Goal: Task Accomplishment & Management: Manage account settings

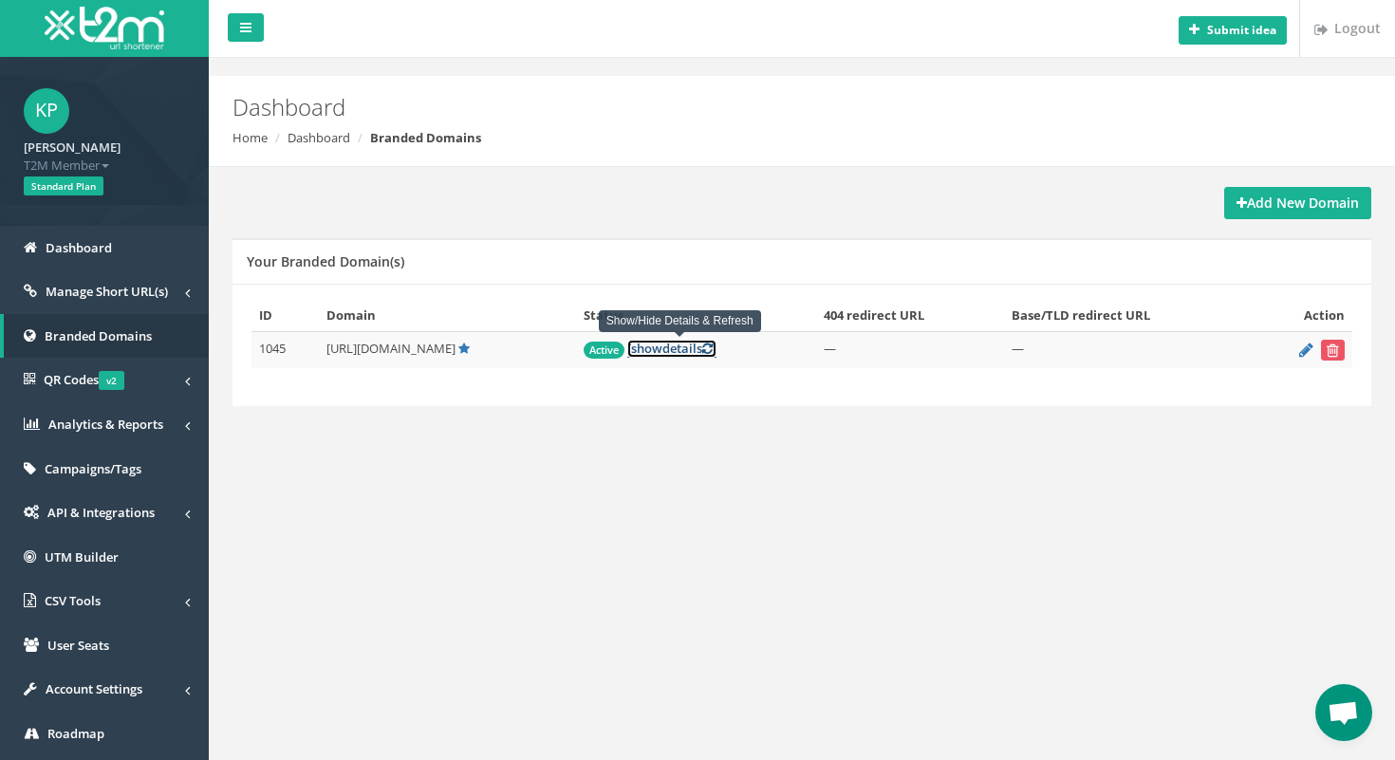
click at [674, 346] on link "[ show details ]" at bounding box center [671, 349] width 89 height 18
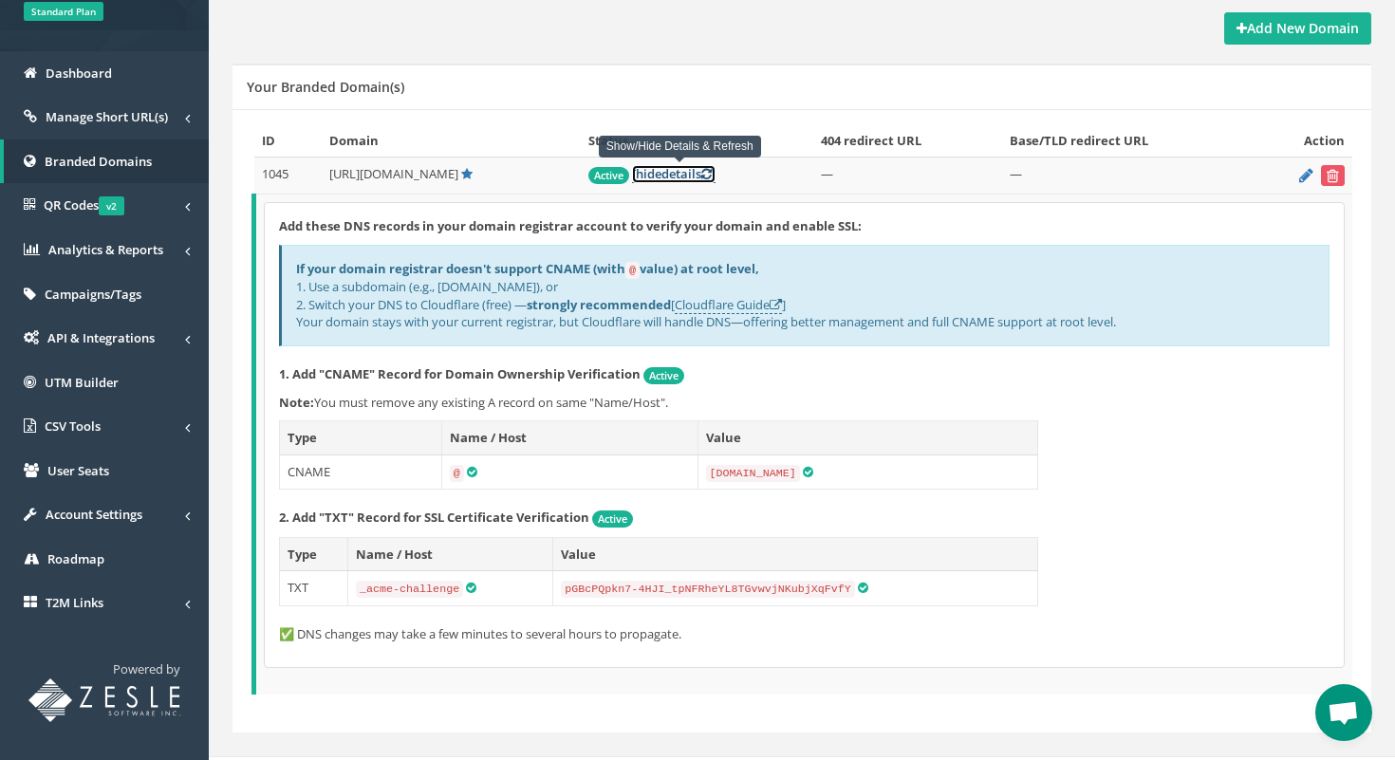
scroll to position [172, 0]
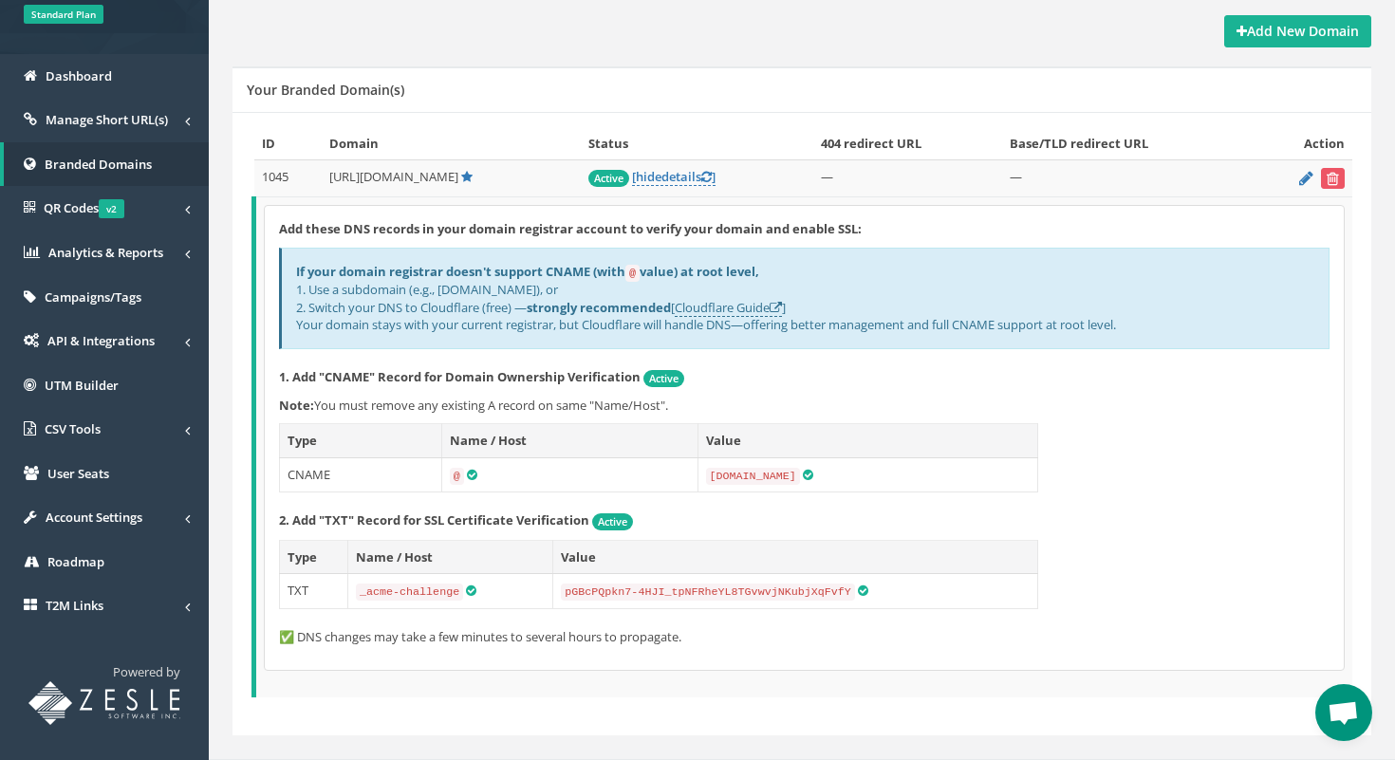
click at [608, 176] on span "Active" at bounding box center [608, 178] width 41 height 17
click at [125, 130] on link "Manage Short URL(s)" at bounding box center [104, 120] width 209 height 45
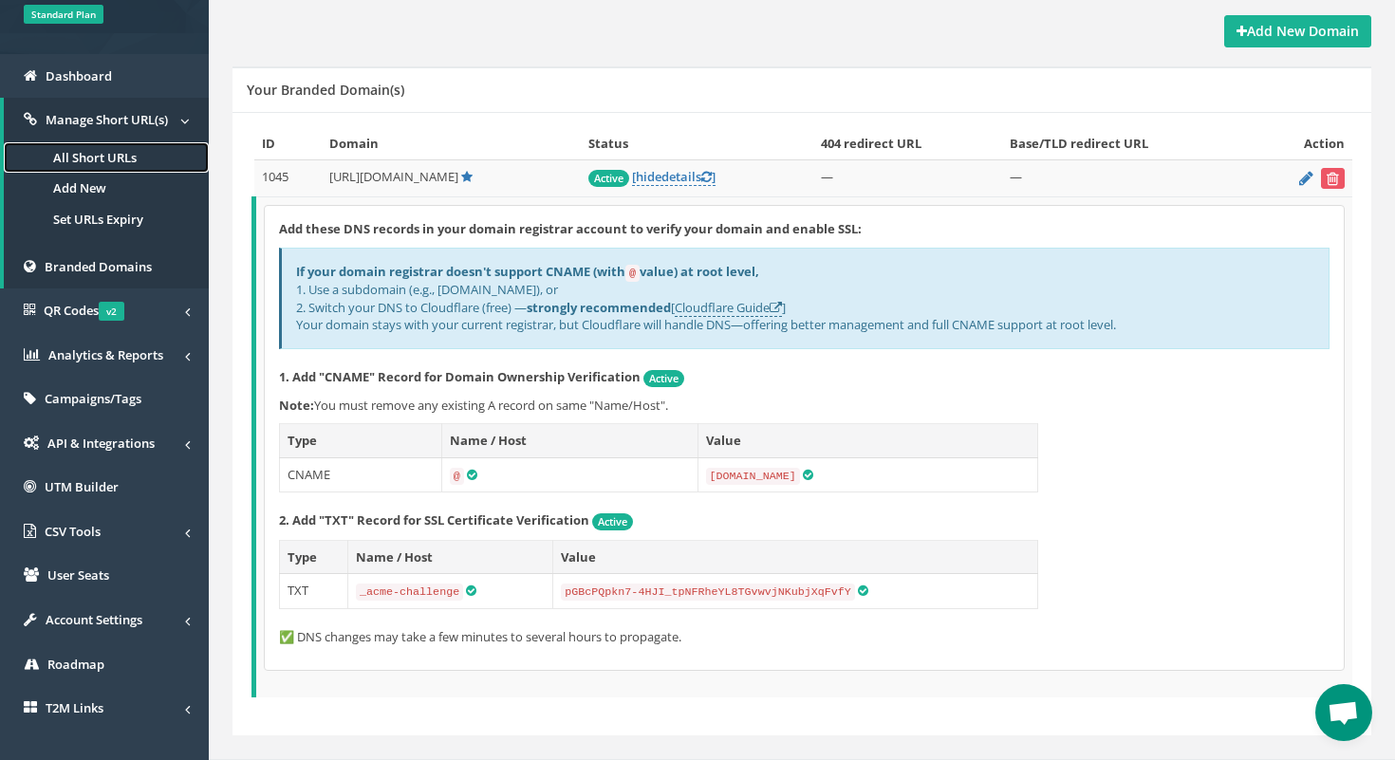
click at [122, 157] on link "All Short URLs" at bounding box center [106, 157] width 205 height 31
drag, startPoint x: 330, startPoint y: 277, endPoint x: 425, endPoint y: 269, distance: 95.2
click at [425, 269] on b "If your domain registrar doesn't support CNAME (with @ value) at root level," at bounding box center [527, 271] width 463 height 17
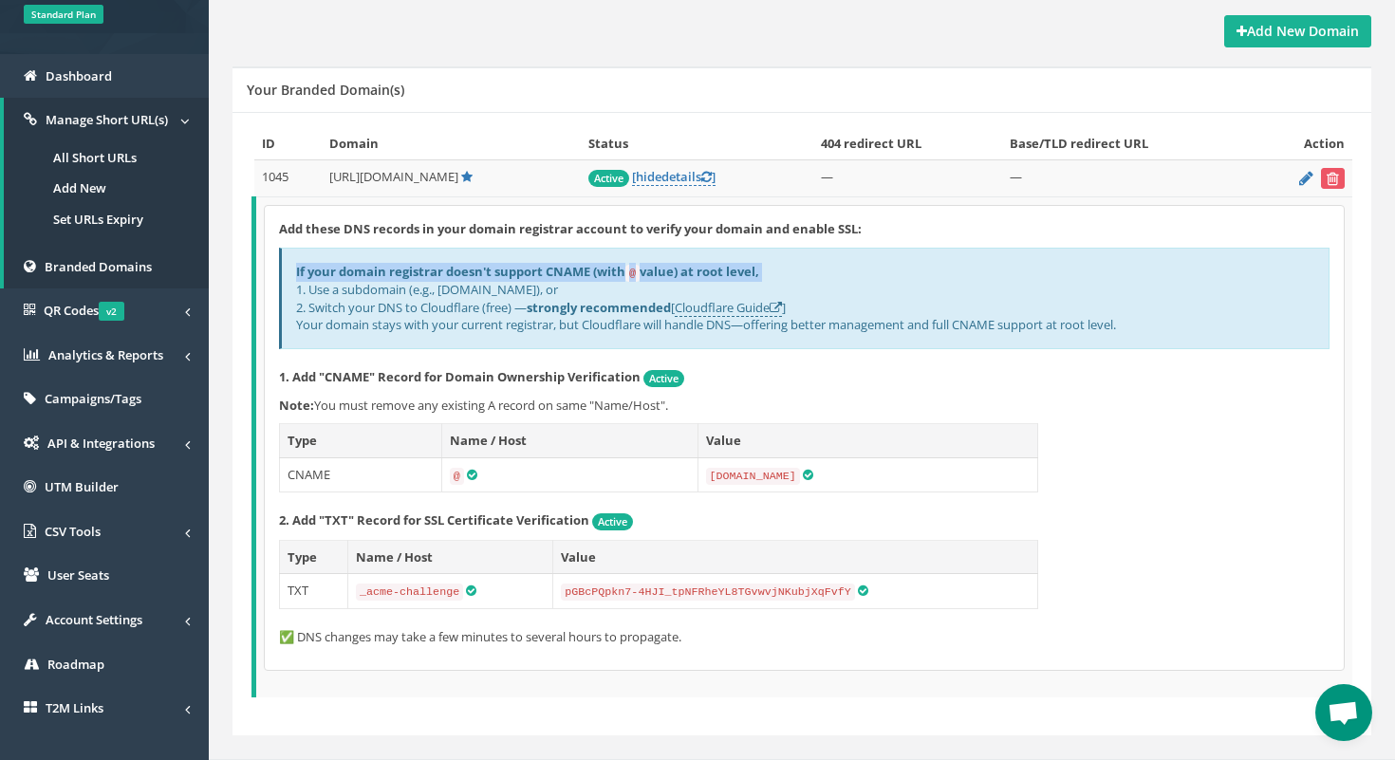
click at [425, 269] on b "If your domain registrar doesn't support CNAME (with @ value) at root level," at bounding box center [527, 271] width 463 height 17
click at [496, 270] on b "If your domain registrar doesn't support CNAME (with @ value) at root level," at bounding box center [527, 271] width 463 height 17
click at [505, 270] on b "If your domain registrar doesn't support CNAME (with @ value) at root level," at bounding box center [527, 271] width 463 height 17
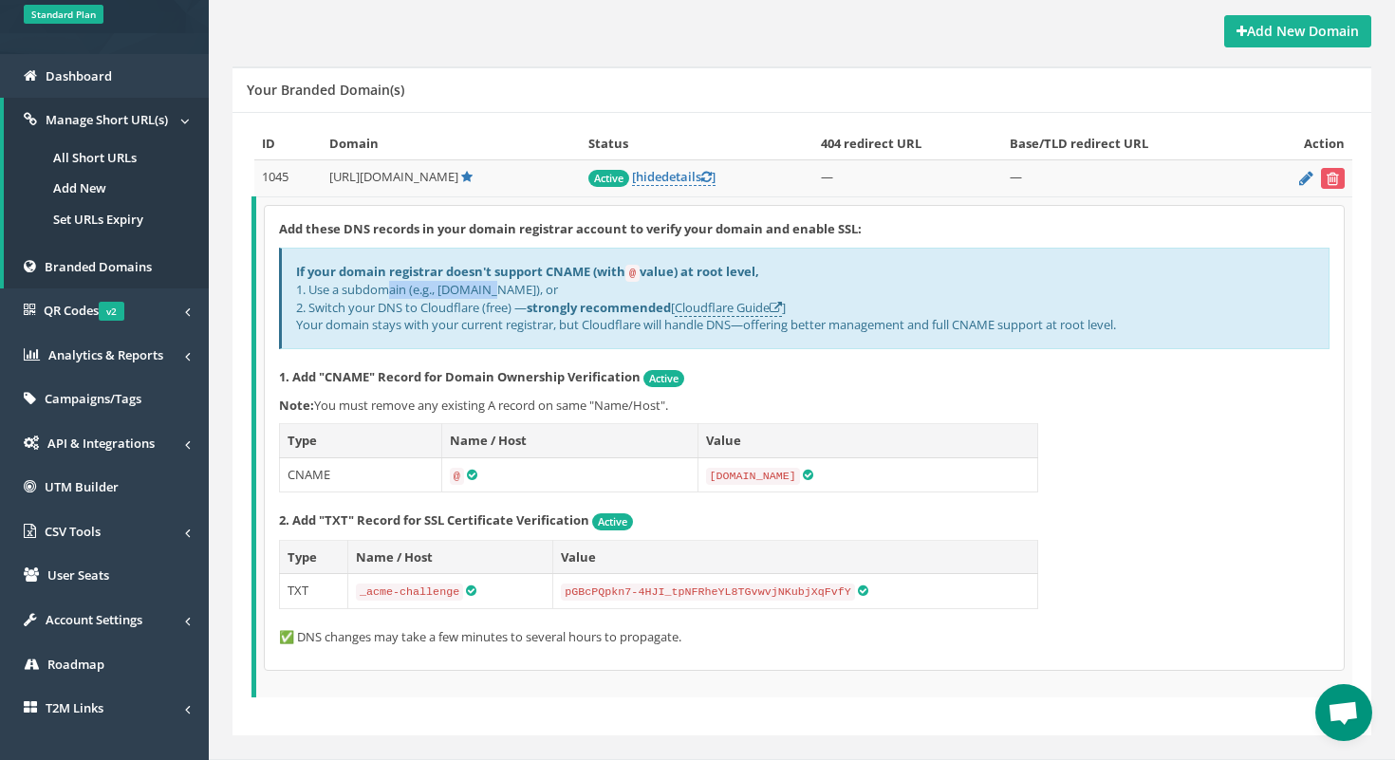
drag, startPoint x: 306, startPoint y: 289, endPoint x: 425, endPoint y: 287, distance: 118.6
click at [424, 287] on div "If your domain registrar doesn't support CNAME (with @ value) at root level, 1.…" at bounding box center [804, 299] width 1050 height 102
click at [425, 287] on div "If your domain registrar doesn't support CNAME (with @ value) at root level, 1.…" at bounding box center [804, 299] width 1050 height 102
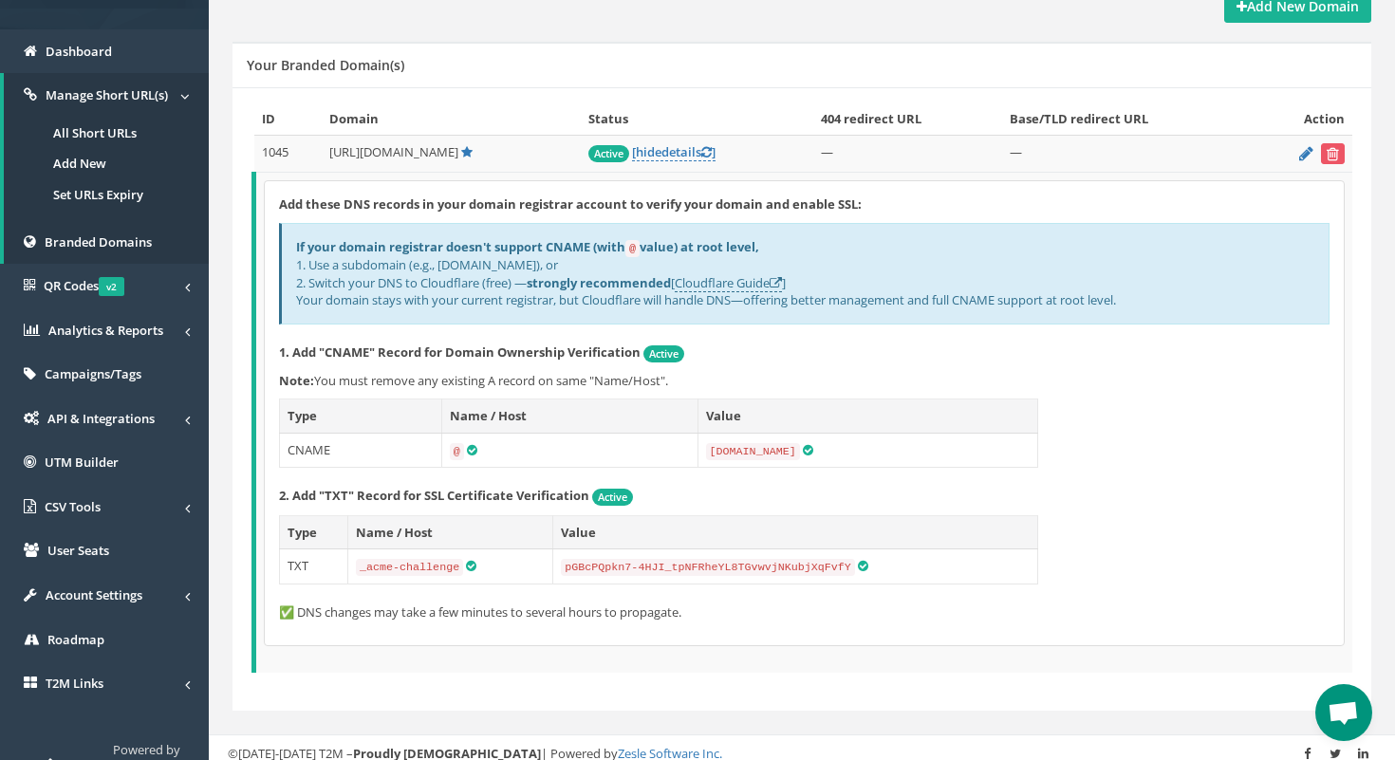
scroll to position [201, 0]
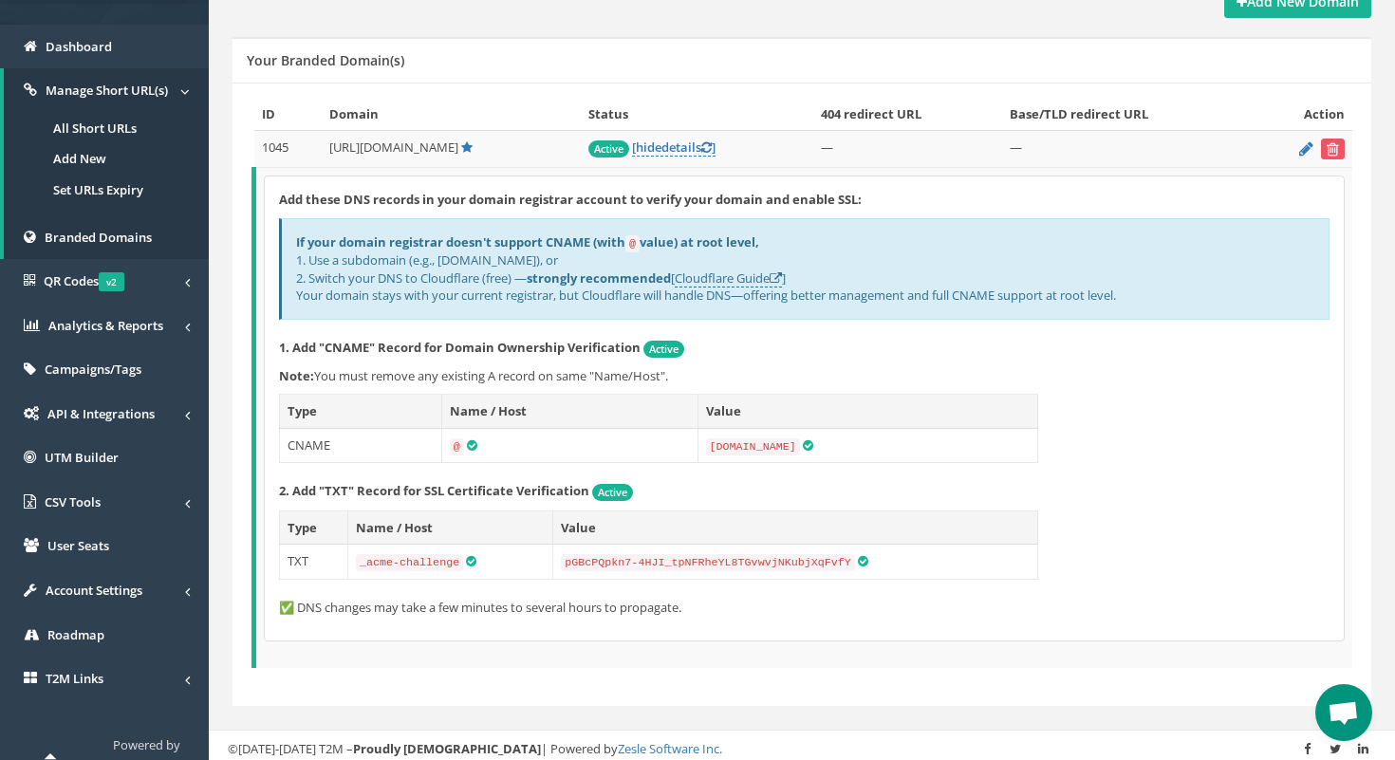
drag, startPoint x: 454, startPoint y: 474, endPoint x: 1027, endPoint y: 486, distance: 573.1
click at [1028, 486] on div "Add these DNS records in your domain registrar account to verify your domain an…" at bounding box center [804, 408] width 1079 height 464
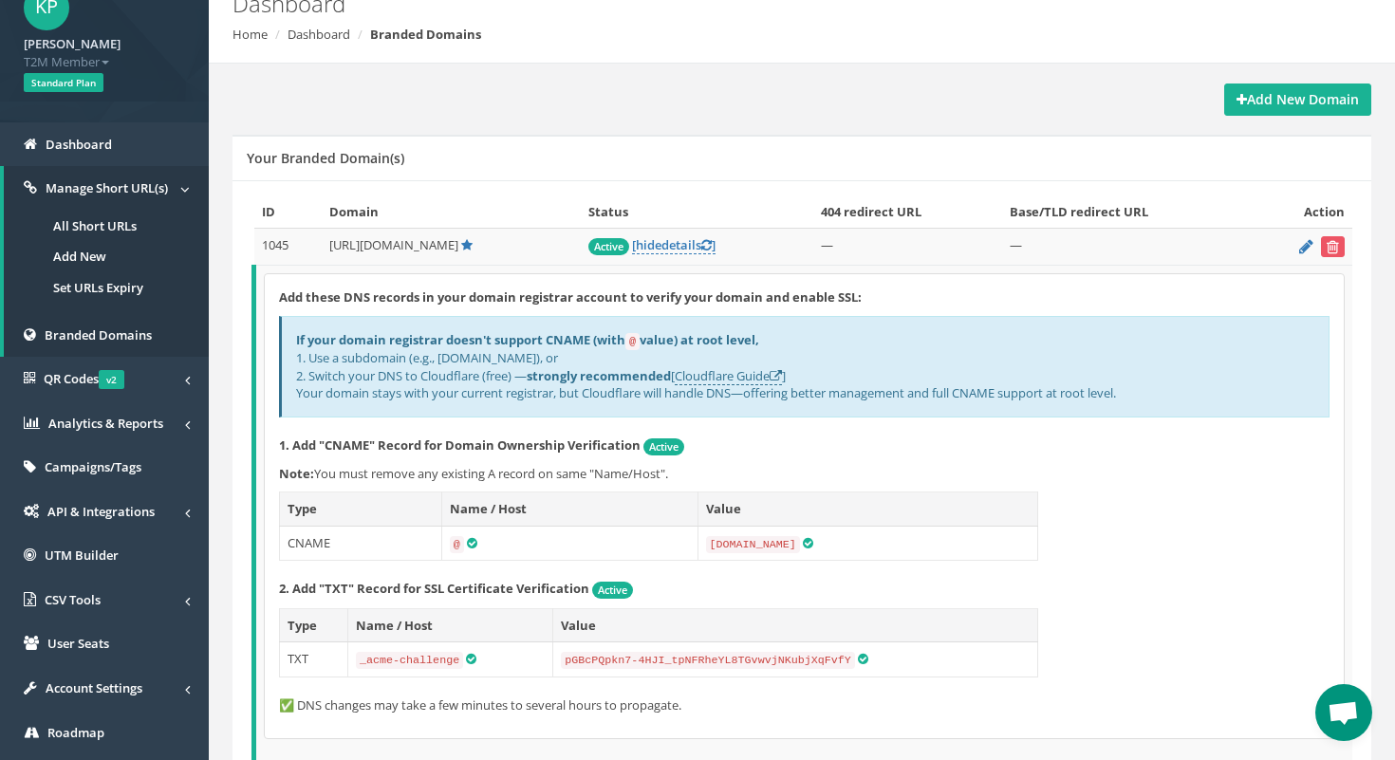
scroll to position [17, 0]
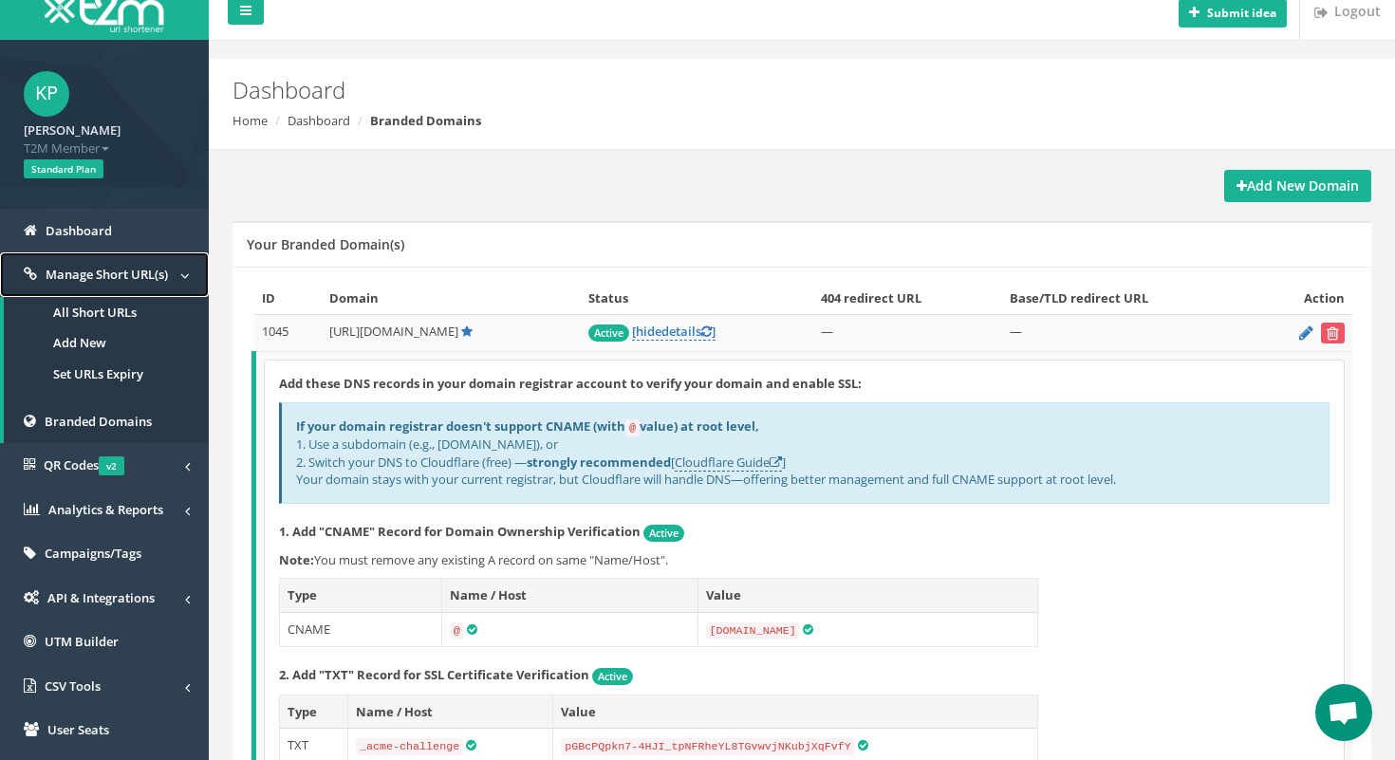
click at [119, 273] on span "Manage Short URL(s)" at bounding box center [107, 274] width 122 height 17
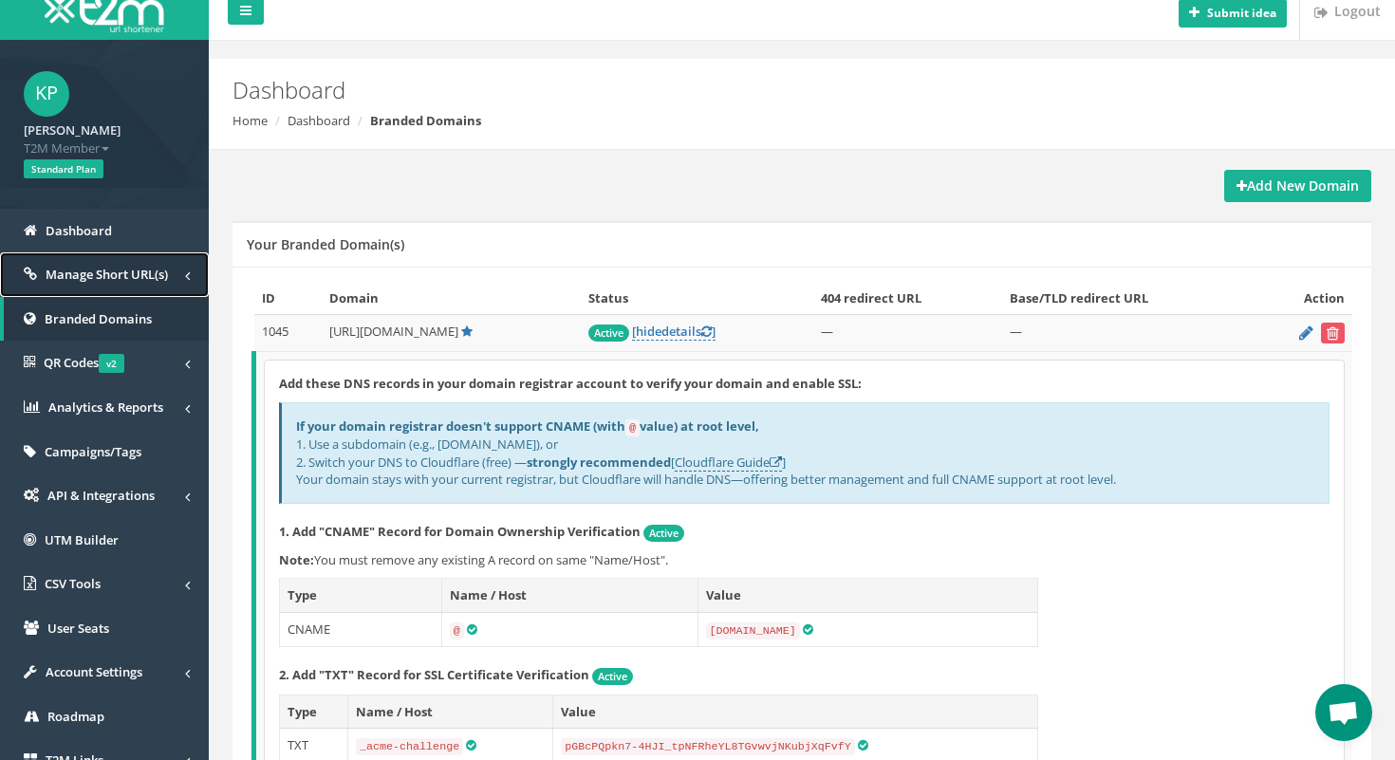
click at [57, 276] on span "Manage Short URL(s)" at bounding box center [107, 274] width 122 height 17
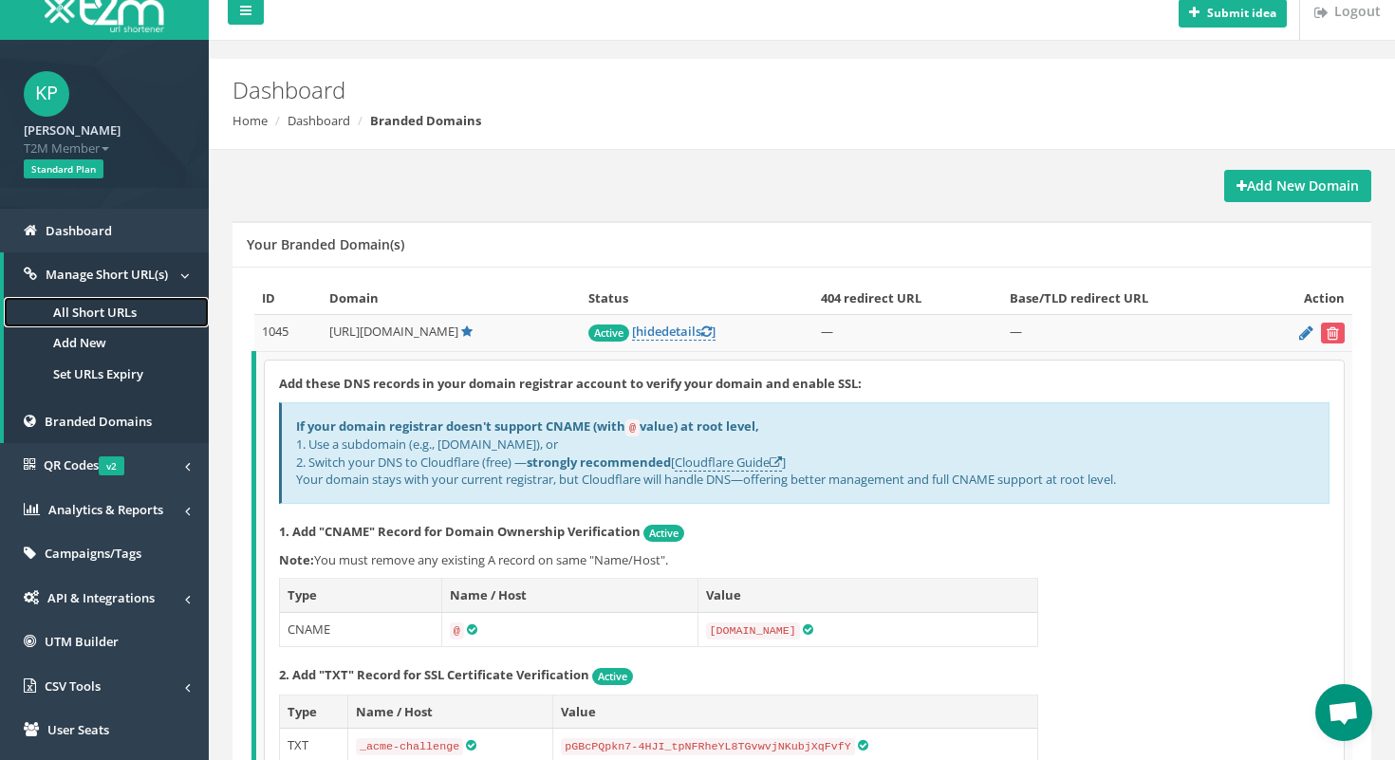
click at [93, 314] on link "All Short URLs" at bounding box center [106, 312] width 205 height 31
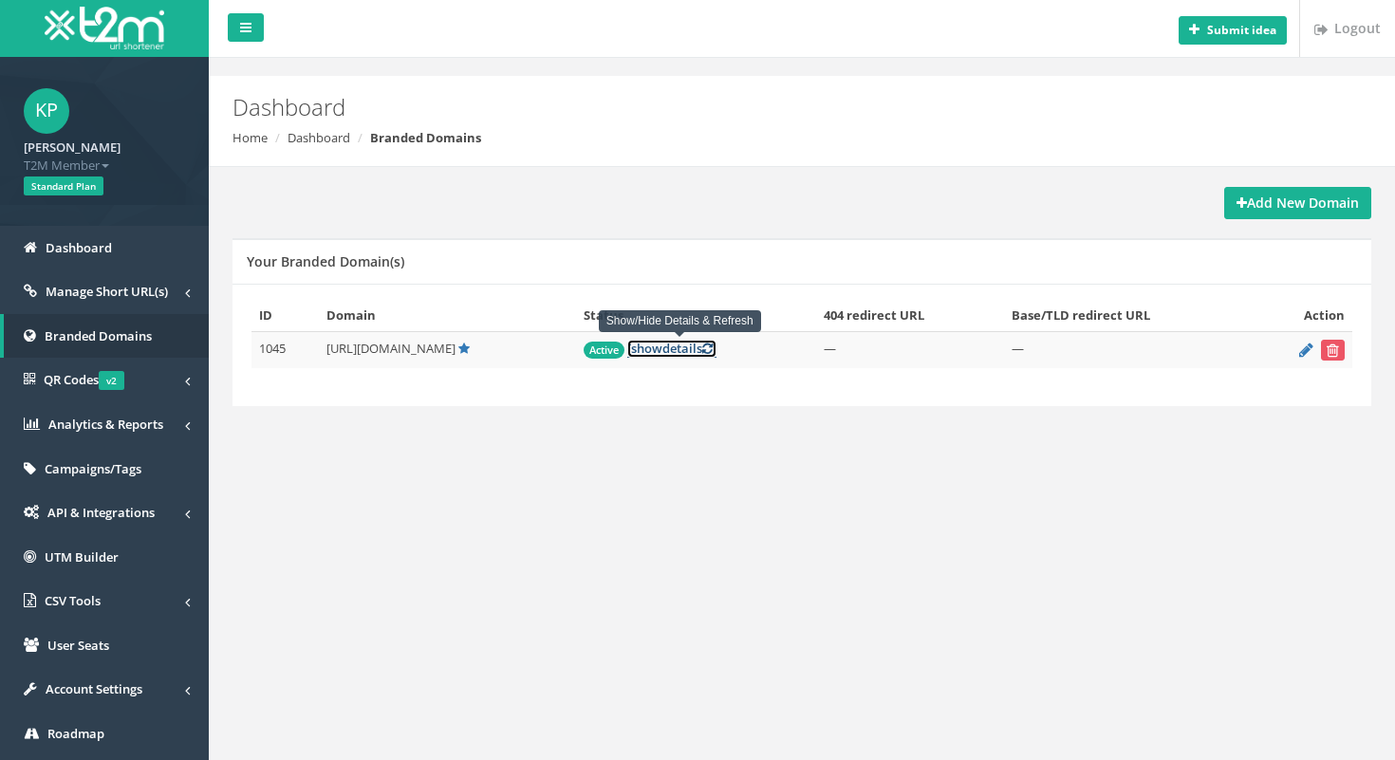
click at [667, 355] on link "[ show details ]" at bounding box center [671, 349] width 89 height 18
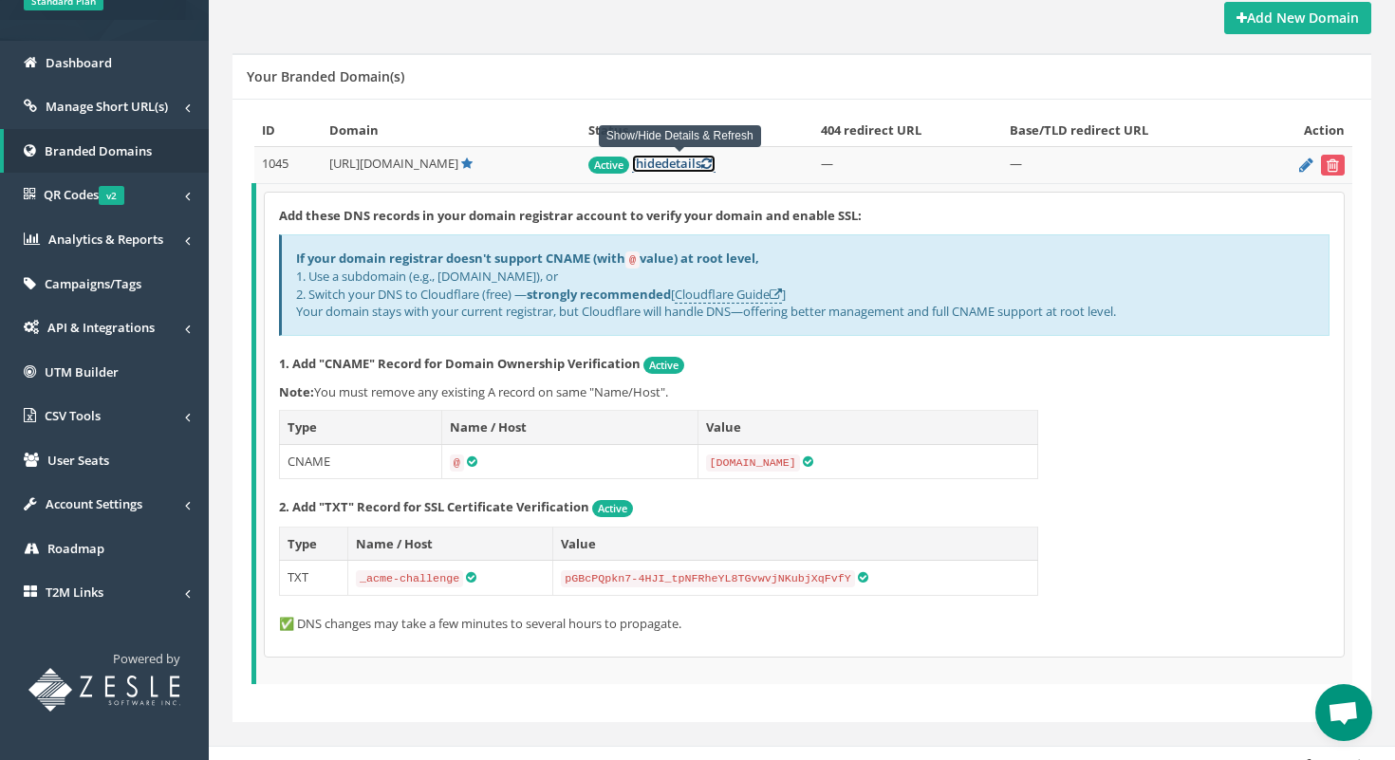
scroll to position [206, 0]
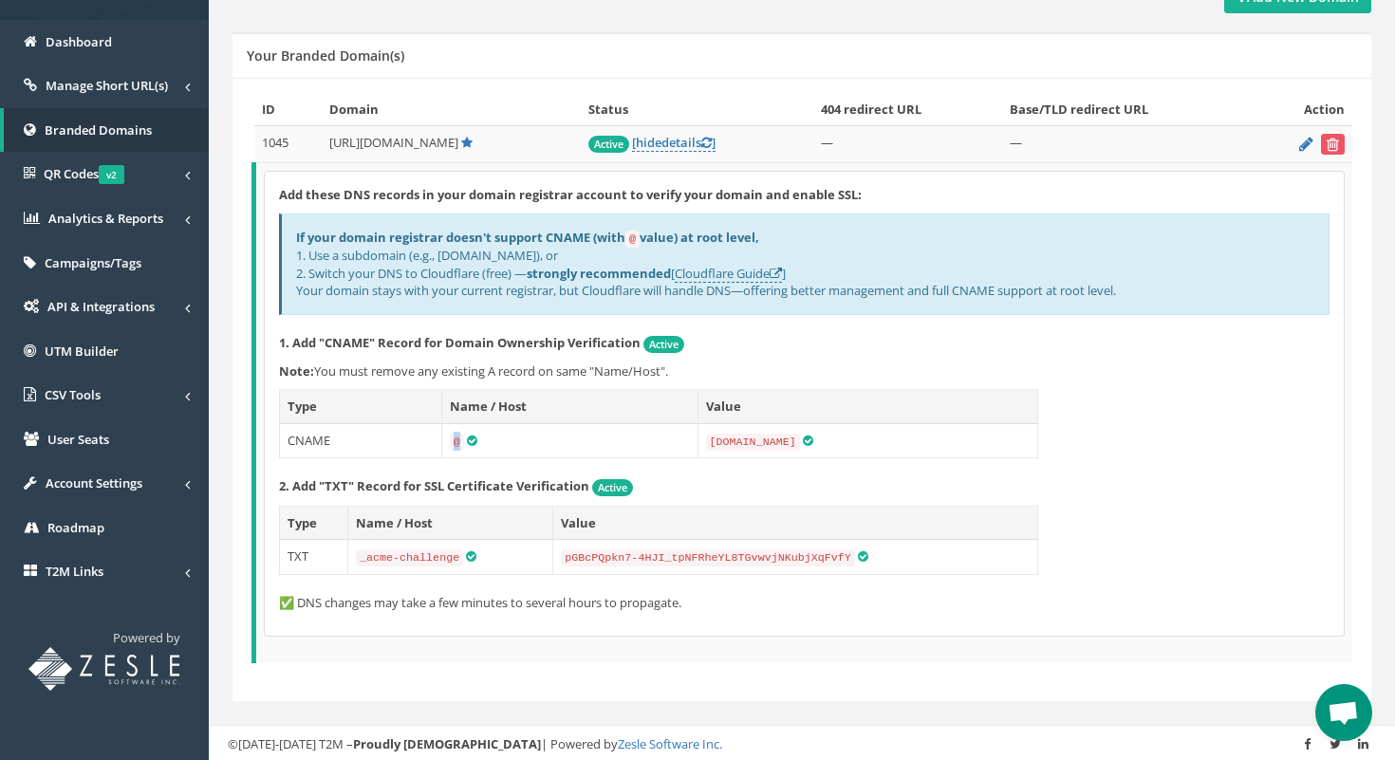
click at [452, 436] on code "@" at bounding box center [457, 442] width 14 height 17
drag, startPoint x: 819, startPoint y: 139, endPoint x: 888, endPoint y: 139, distance: 69.3
click at [888, 139] on tr "1045 [URL][DOMAIN_NAME] Active [ hide details ] — —" at bounding box center [803, 144] width 1099 height 37
click at [888, 139] on td "—" at bounding box center [907, 144] width 189 height 37
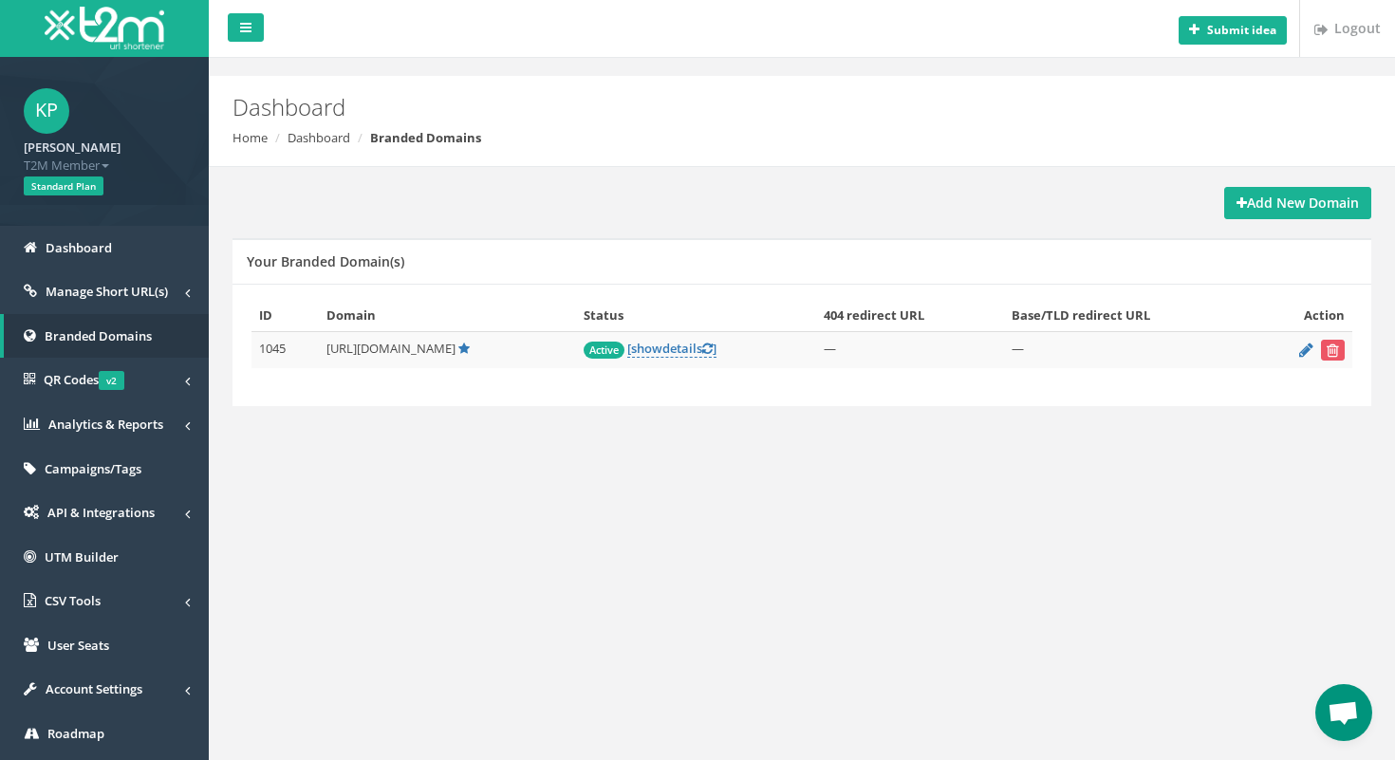
click at [380, 344] on span "[URL][DOMAIN_NAME]" at bounding box center [390, 348] width 129 height 17
copy td "[URL][DOMAIN_NAME]"
click at [676, 351] on link "[ show details ]" at bounding box center [671, 349] width 89 height 18
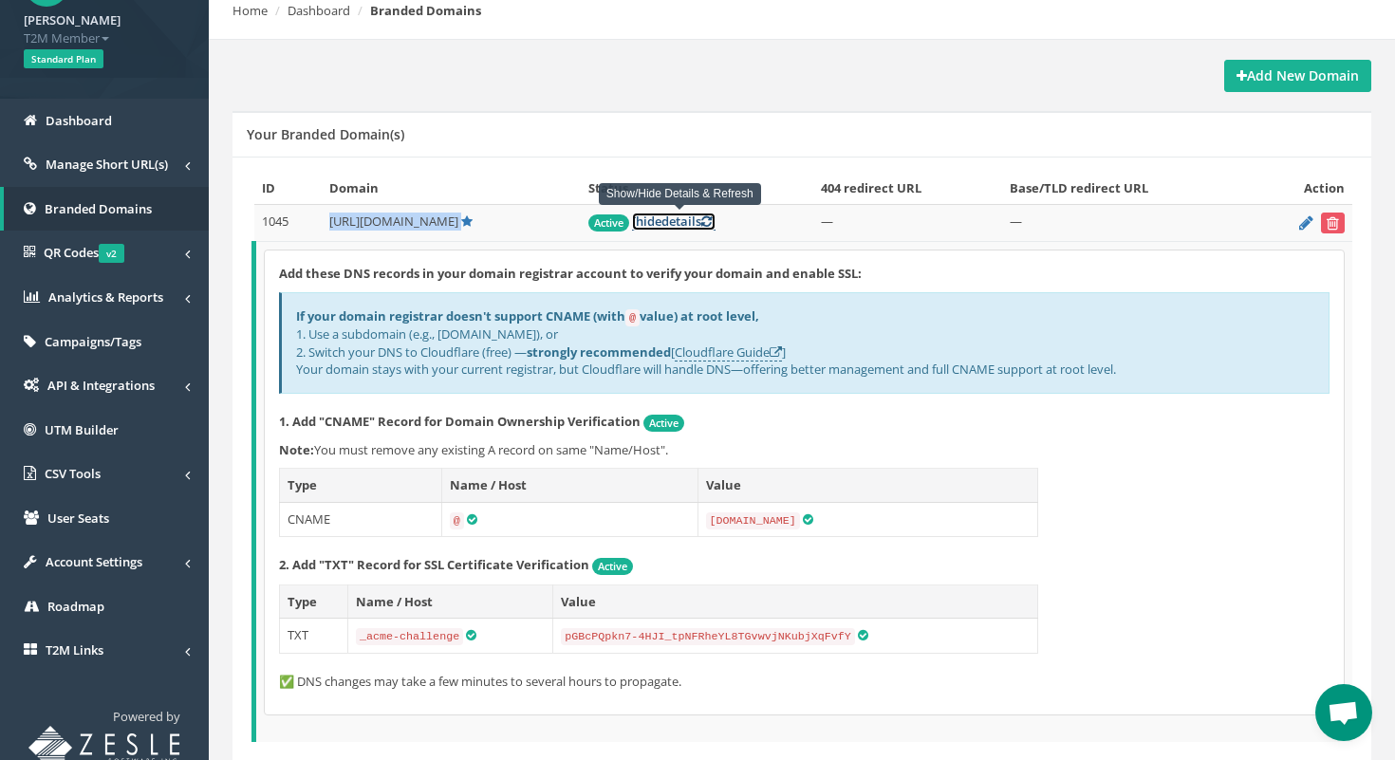
scroll to position [140, 0]
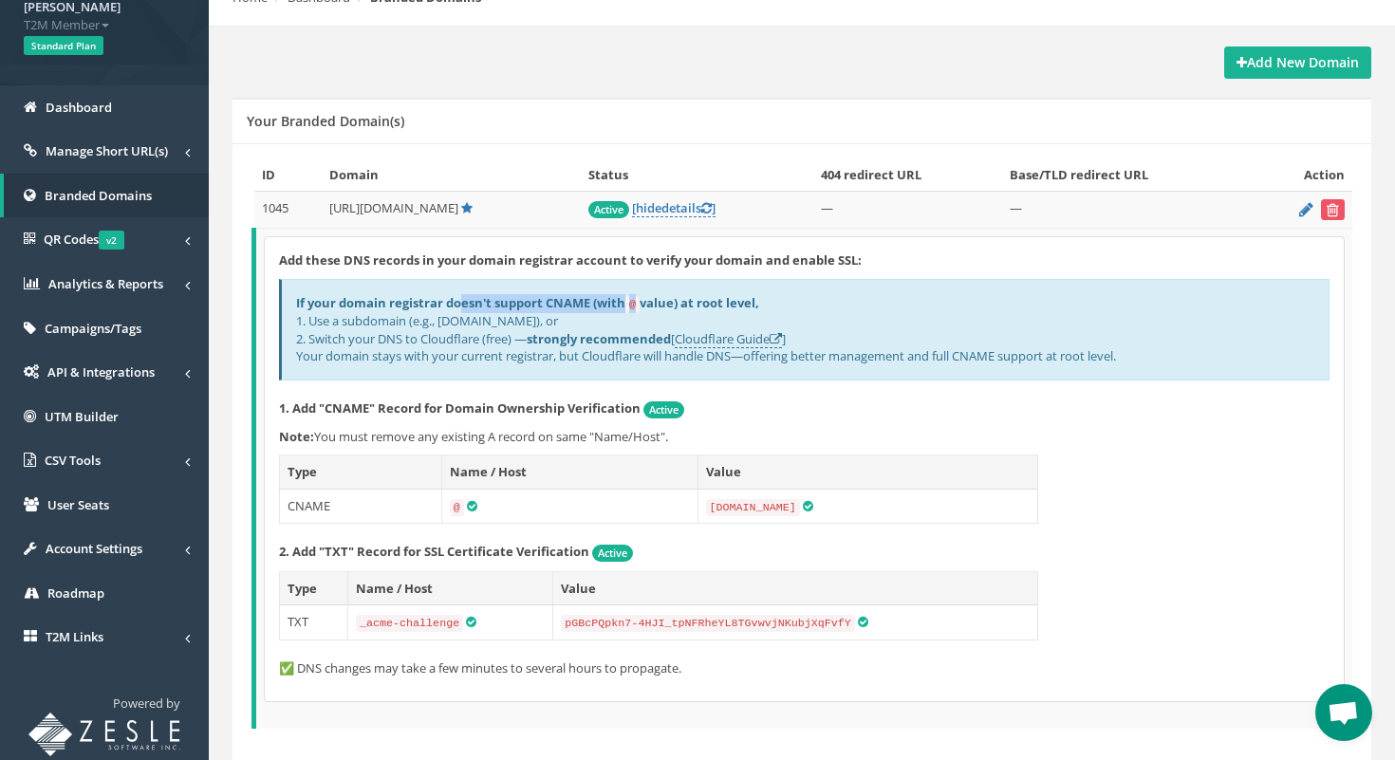
drag, startPoint x: 462, startPoint y: 299, endPoint x: 652, endPoint y: 299, distance: 189.7
click at [652, 299] on b "If your domain registrar doesn't support CNAME (with @ value) at root level," at bounding box center [527, 302] width 463 height 17
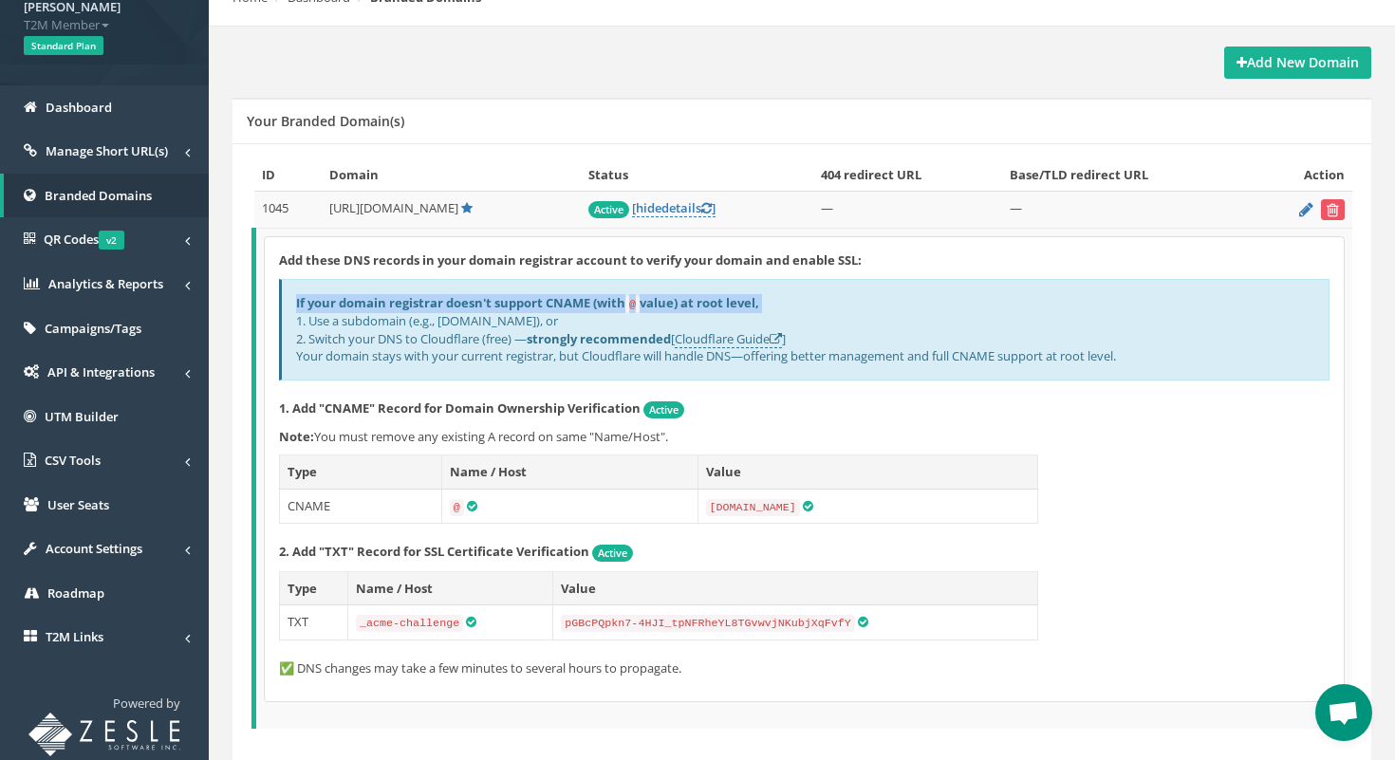
click at [693, 300] on b "If your domain registrar doesn't support CNAME (with @ value) at root level," at bounding box center [527, 302] width 463 height 17
click at [453, 509] on code "@" at bounding box center [457, 507] width 14 height 17
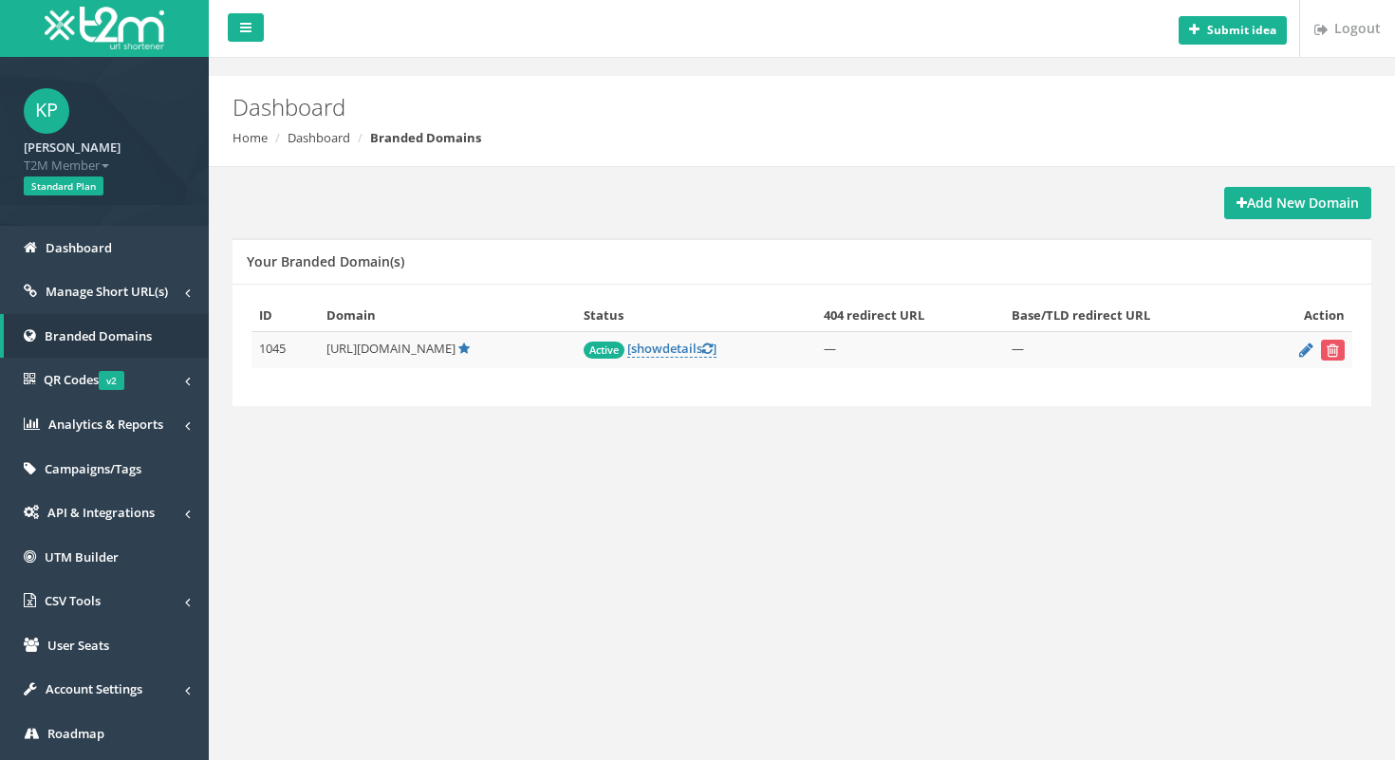
scroll to position [137, 0]
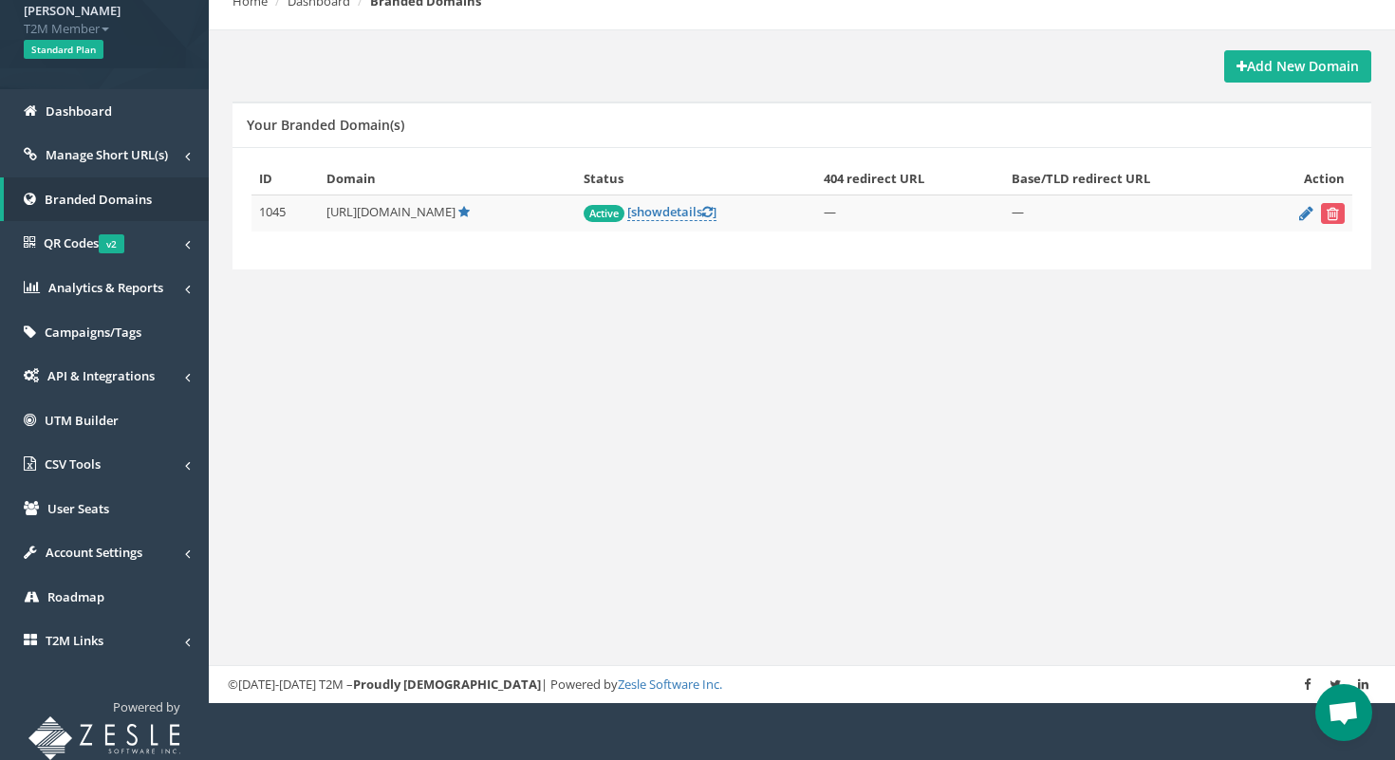
click at [658, 199] on td "Active [ show details ]" at bounding box center [696, 213] width 240 height 37
click at [662, 218] on span "show" at bounding box center [646, 211] width 31 height 17
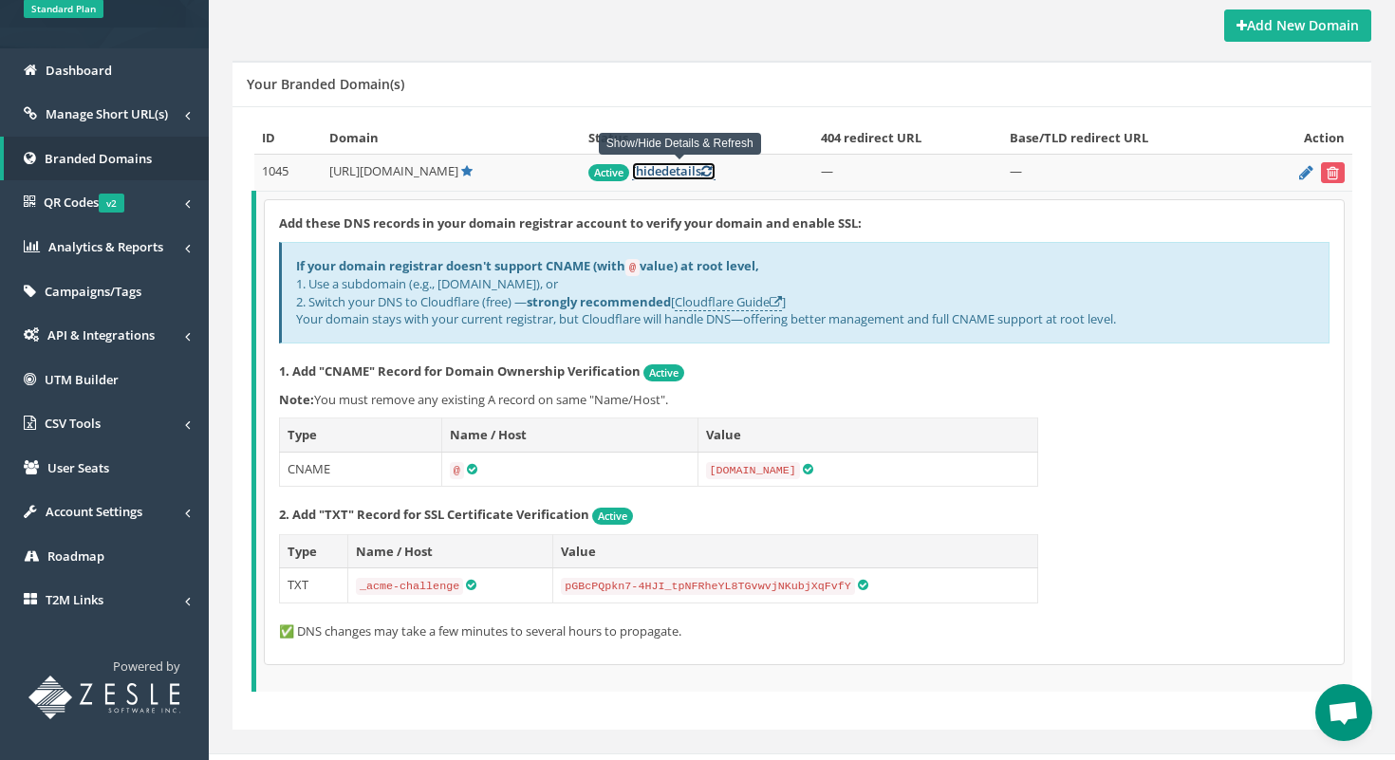
scroll to position [206, 0]
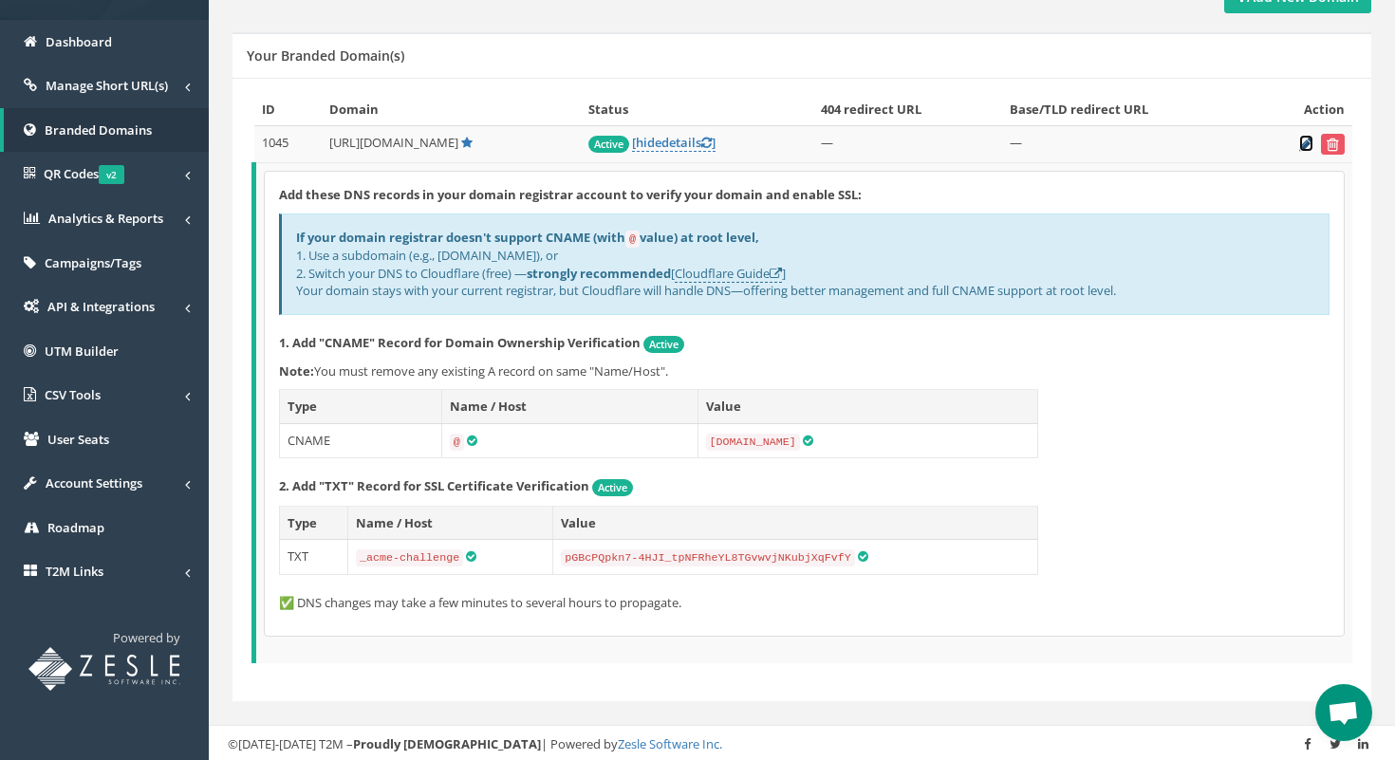
click at [1306, 145] on icon at bounding box center [1306, 144] width 14 height 12
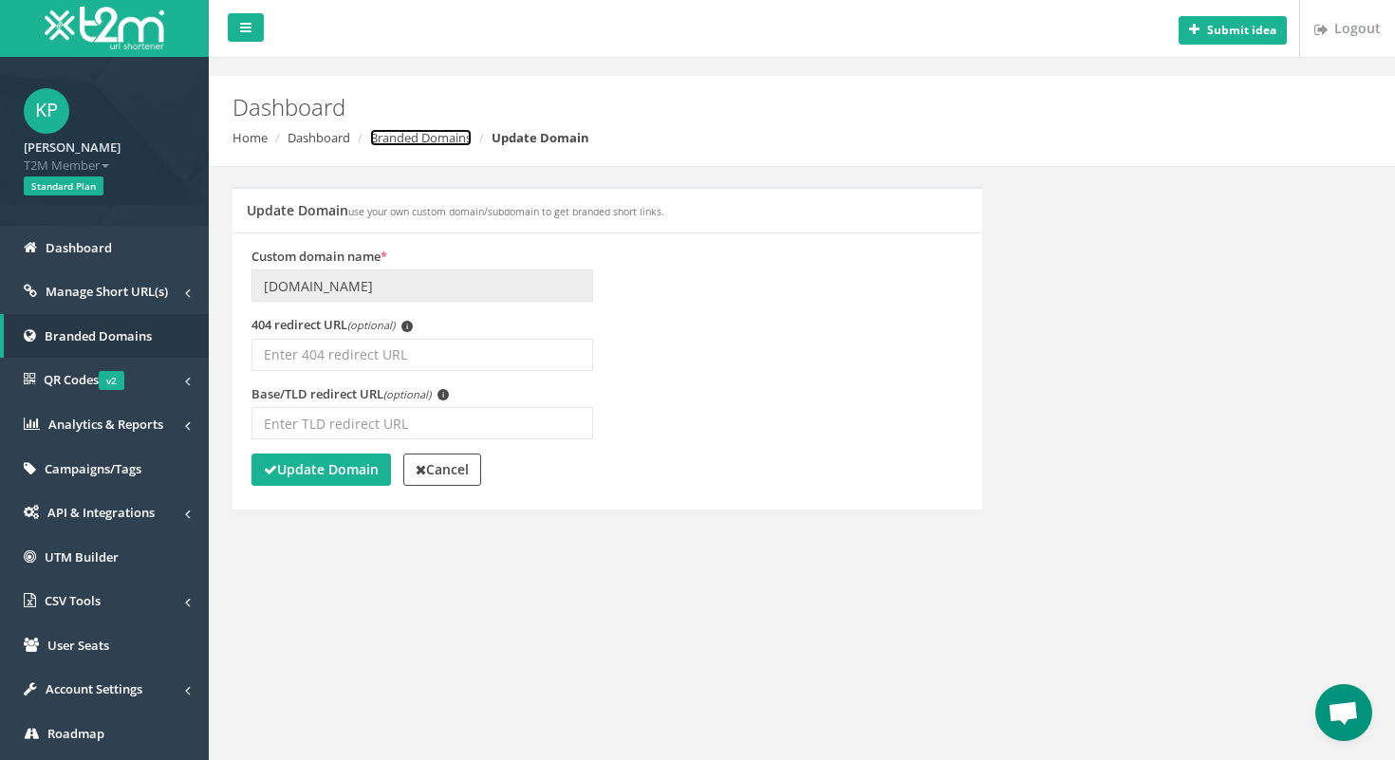
click at [399, 139] on link "Branded Domains" at bounding box center [421, 137] width 102 height 17
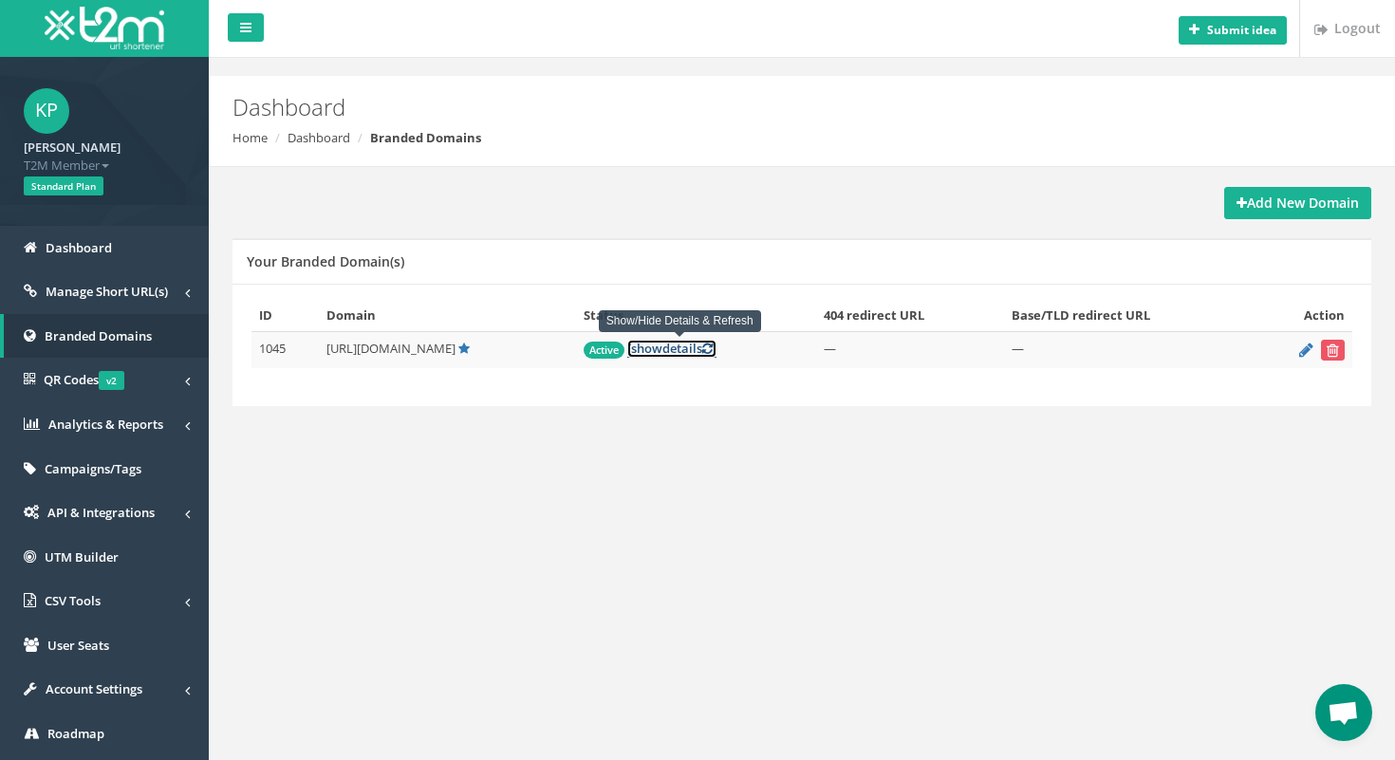
click at [705, 344] on link "[ show details ]" at bounding box center [671, 349] width 89 height 18
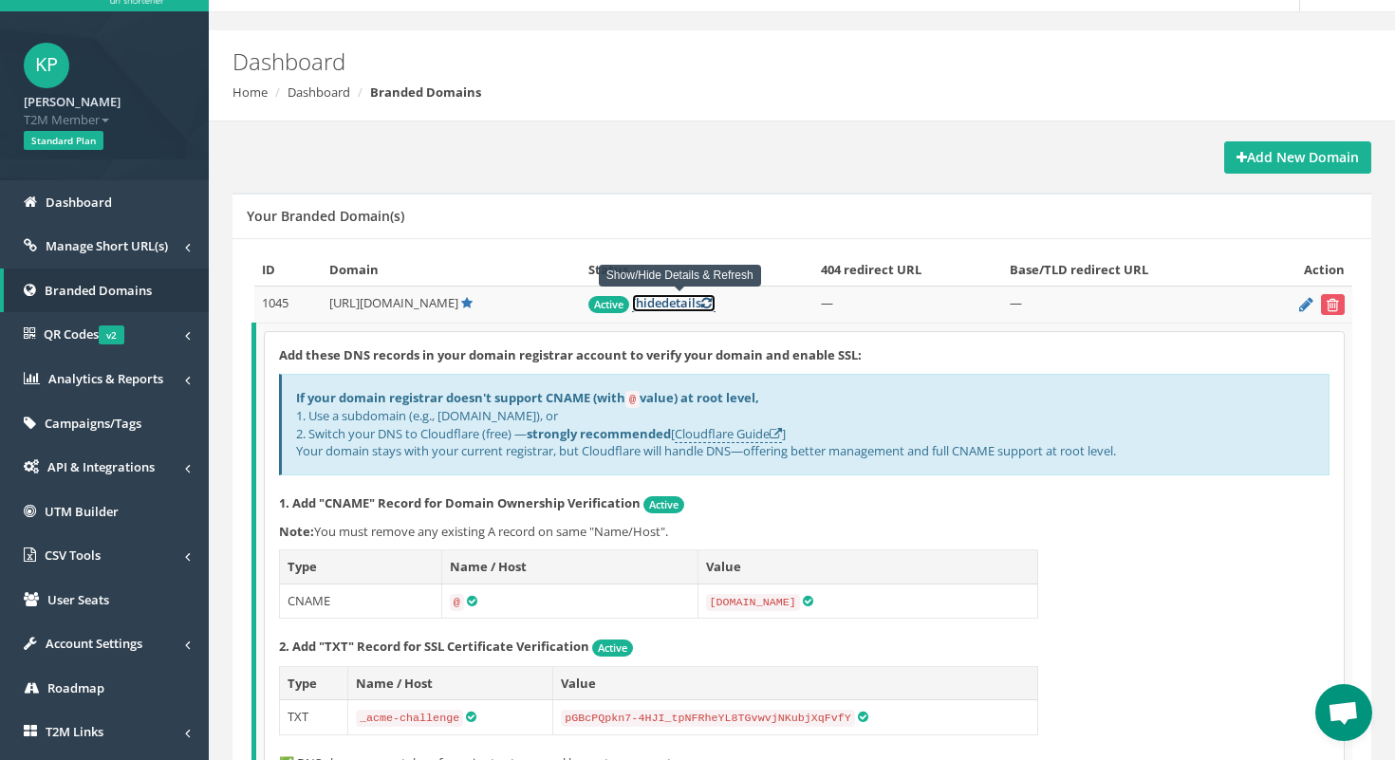
scroll to position [61, 0]
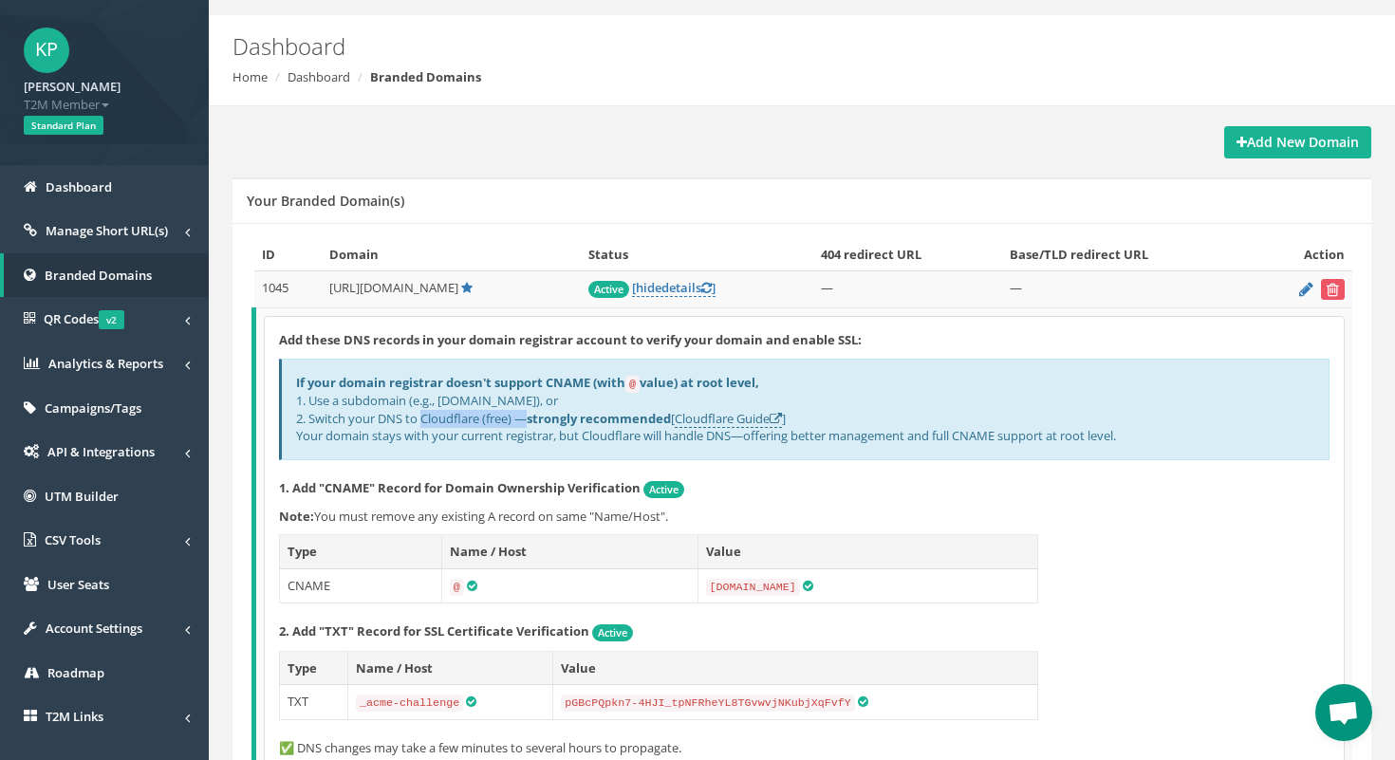
drag, startPoint x: 345, startPoint y: 421, endPoint x: 464, endPoint y: 421, distance: 118.6
click at [461, 421] on div "If your domain registrar doesn't support CNAME (with @ value) at root level, 1.…" at bounding box center [804, 410] width 1050 height 102
click at [464, 421] on div "If your domain registrar doesn't support CNAME (with @ value) at root level, 1.…" at bounding box center [804, 410] width 1050 height 102
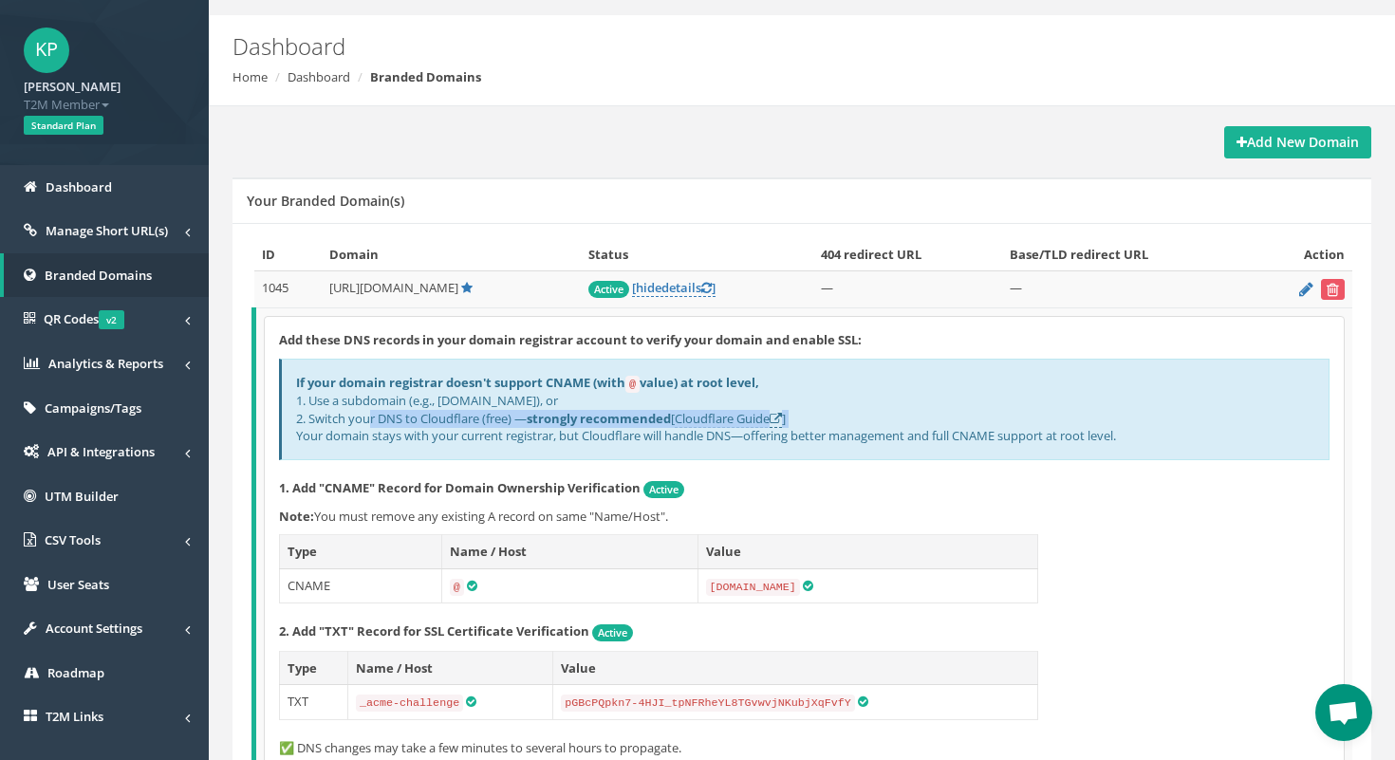
click at [490, 421] on div "If your domain registrar doesn't support CNAME (with @ value) at root level, 1.…" at bounding box center [804, 410] width 1050 height 102
drag, startPoint x: 313, startPoint y: 438, endPoint x: 485, endPoint y: 438, distance: 171.7
click at [485, 438] on div "If your domain registrar doesn't support CNAME (with @ value) at root level, 1.…" at bounding box center [804, 410] width 1050 height 102
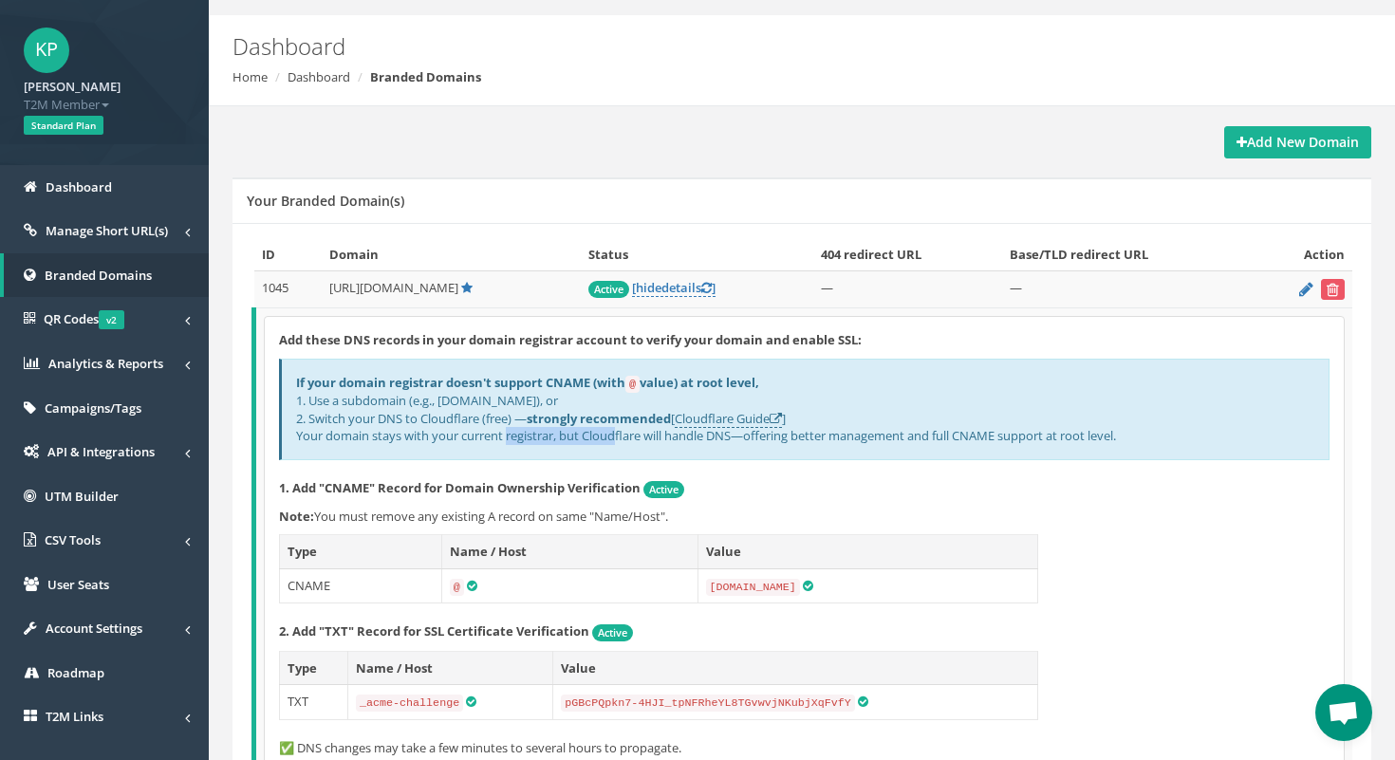
drag, startPoint x: 432, startPoint y: 438, endPoint x: 547, endPoint y: 438, distance: 115.7
click at [547, 438] on div "If your domain registrar doesn't support CNAME (with @ value) at root level, 1.…" at bounding box center [804, 410] width 1050 height 102
drag, startPoint x: 413, startPoint y: 438, endPoint x: 970, endPoint y: 437, distance: 556.9
click at [970, 437] on div "If your domain registrar doesn't support CNAME (with @ value) at root level, 1.…" at bounding box center [804, 410] width 1050 height 102
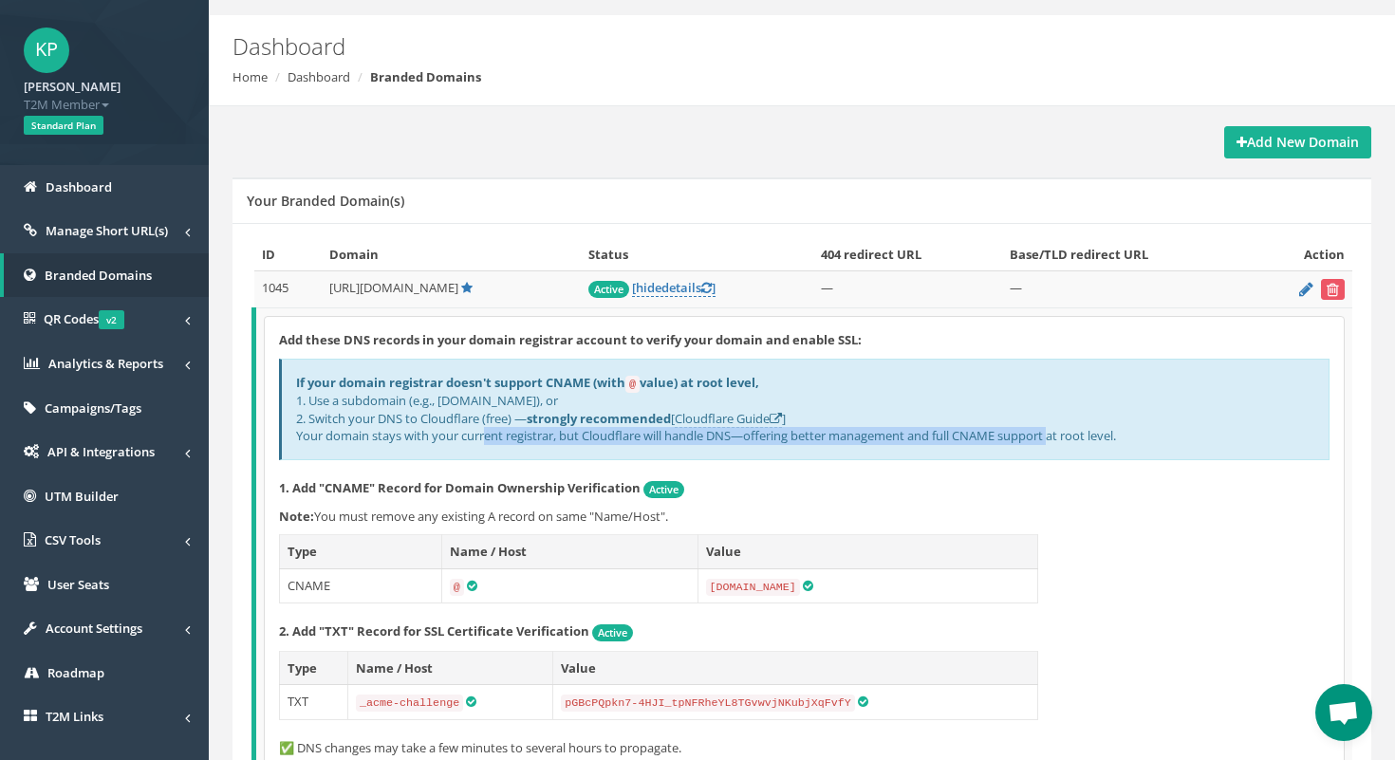
click at [970, 437] on div "If your domain registrar doesn't support CNAME (with @ value) at root level, 1.…" at bounding box center [804, 410] width 1050 height 102
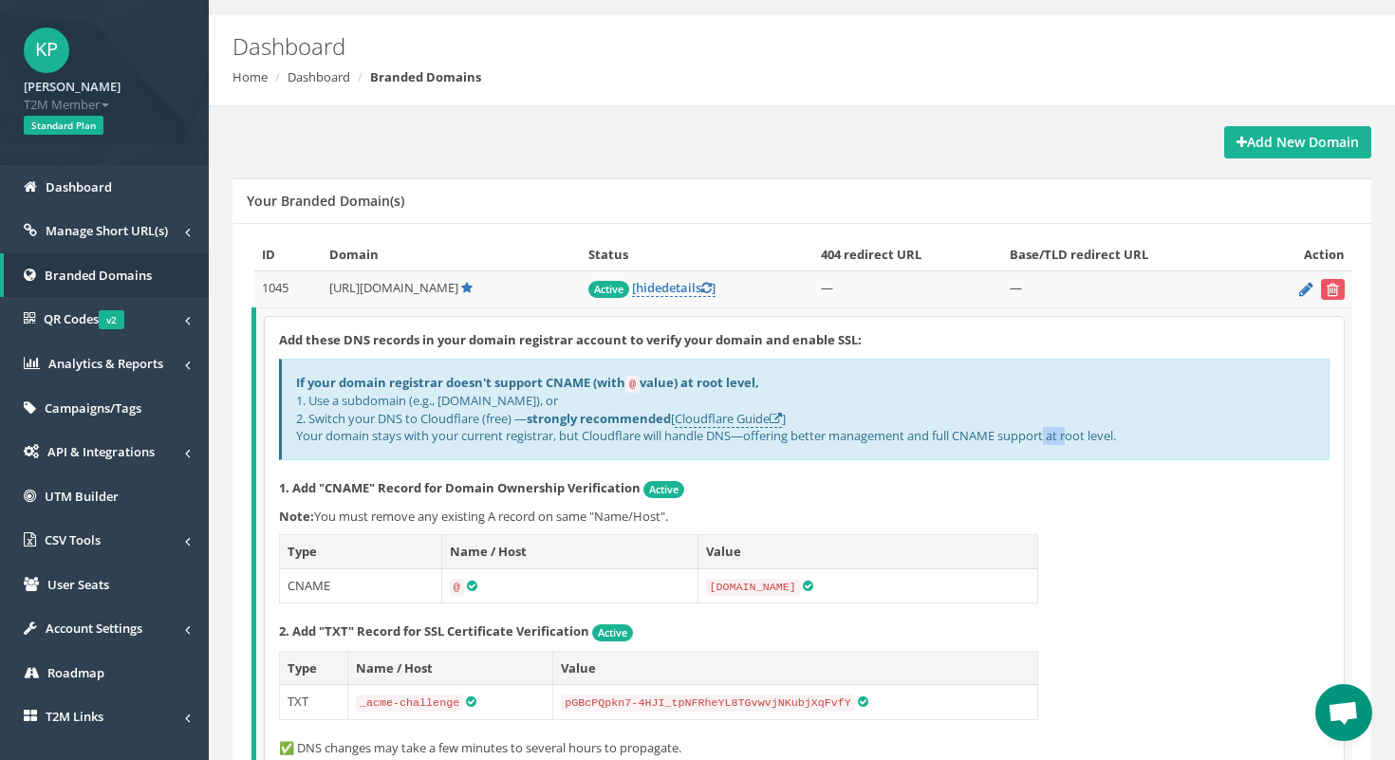
click at [970, 437] on div "If your domain registrar doesn't support CNAME (with @ value) at root level, 1.…" at bounding box center [804, 410] width 1050 height 102
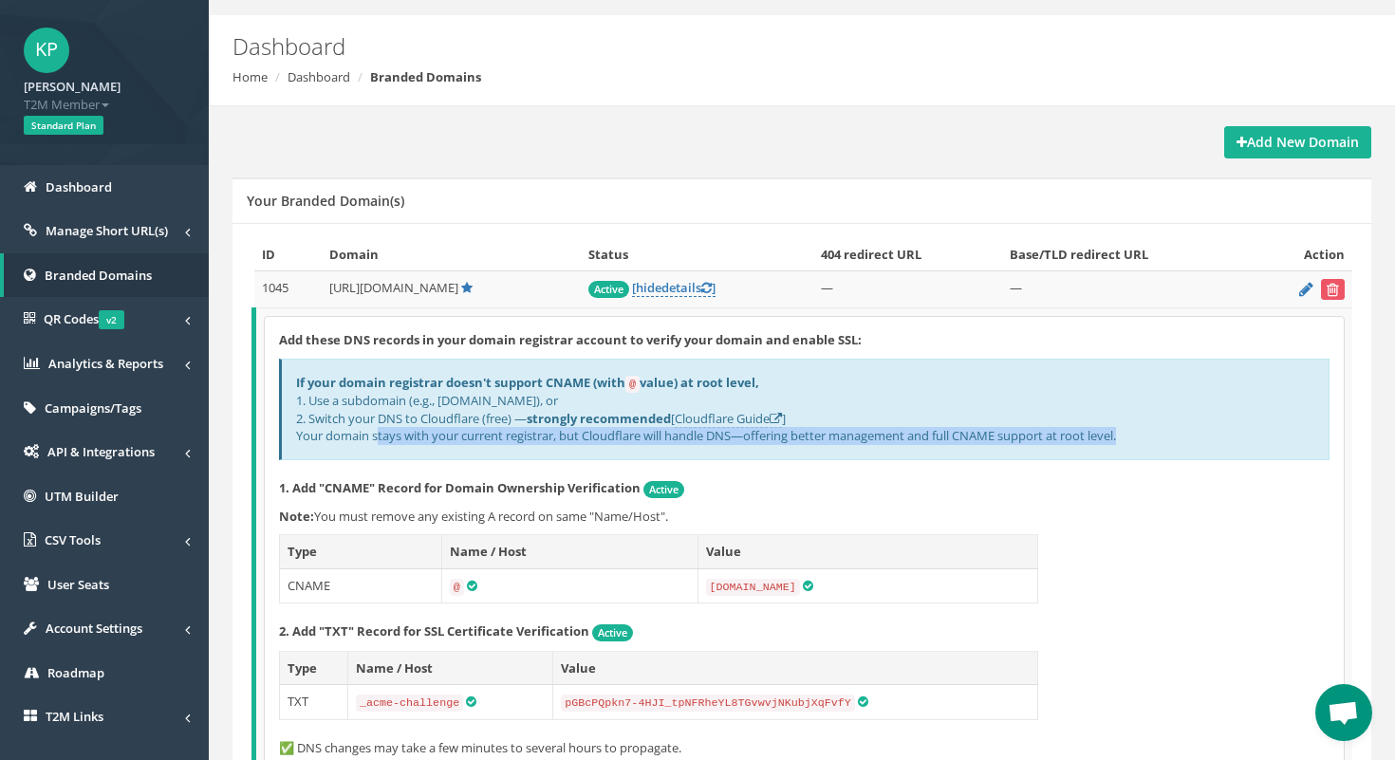
click at [970, 437] on div "If your domain registrar doesn't support CNAME (with @ value) at root level, 1.…" at bounding box center [804, 410] width 1050 height 102
click at [1030, 434] on div "If your domain registrar doesn't support CNAME (with @ value) at root level, 1.…" at bounding box center [804, 410] width 1050 height 102
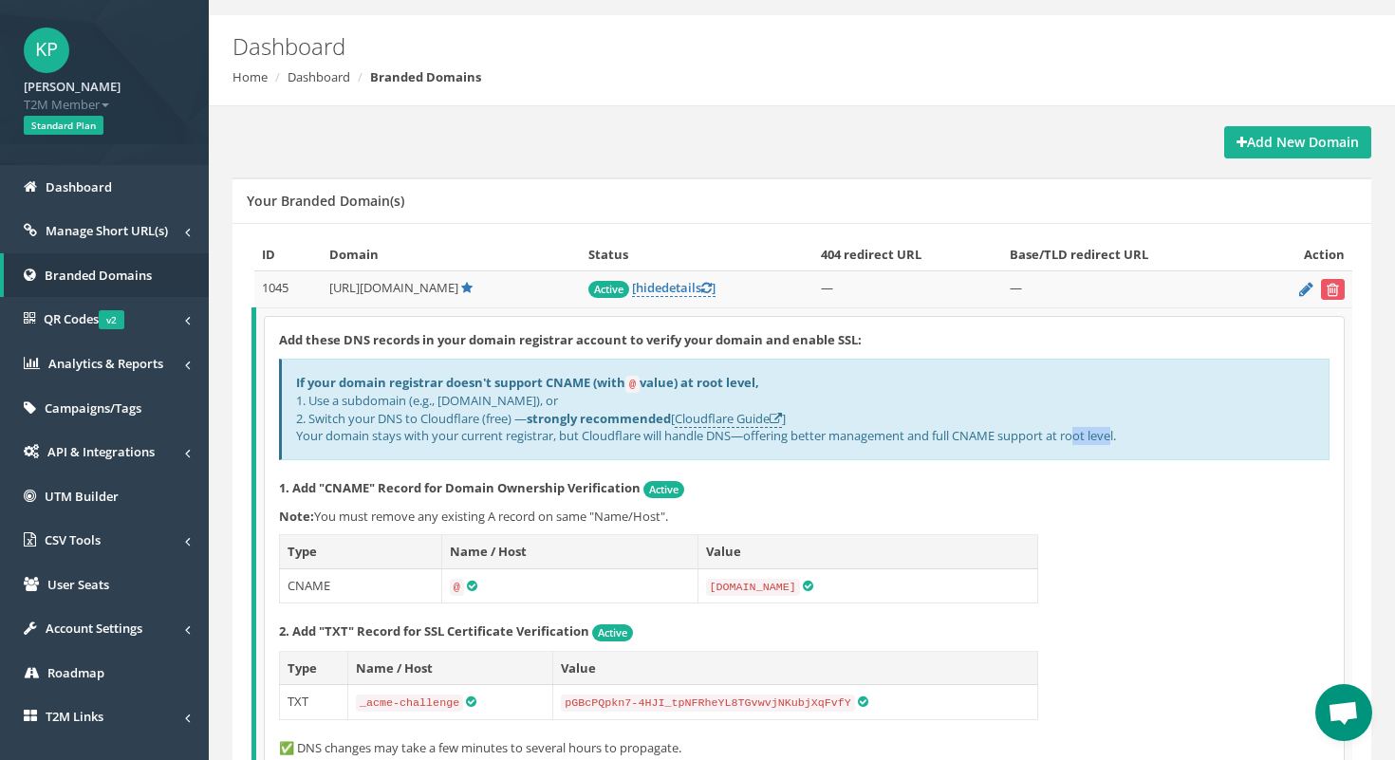
click at [1030, 434] on div "If your domain registrar doesn't support CNAME (with @ value) at root level, 1.…" at bounding box center [804, 410] width 1050 height 102
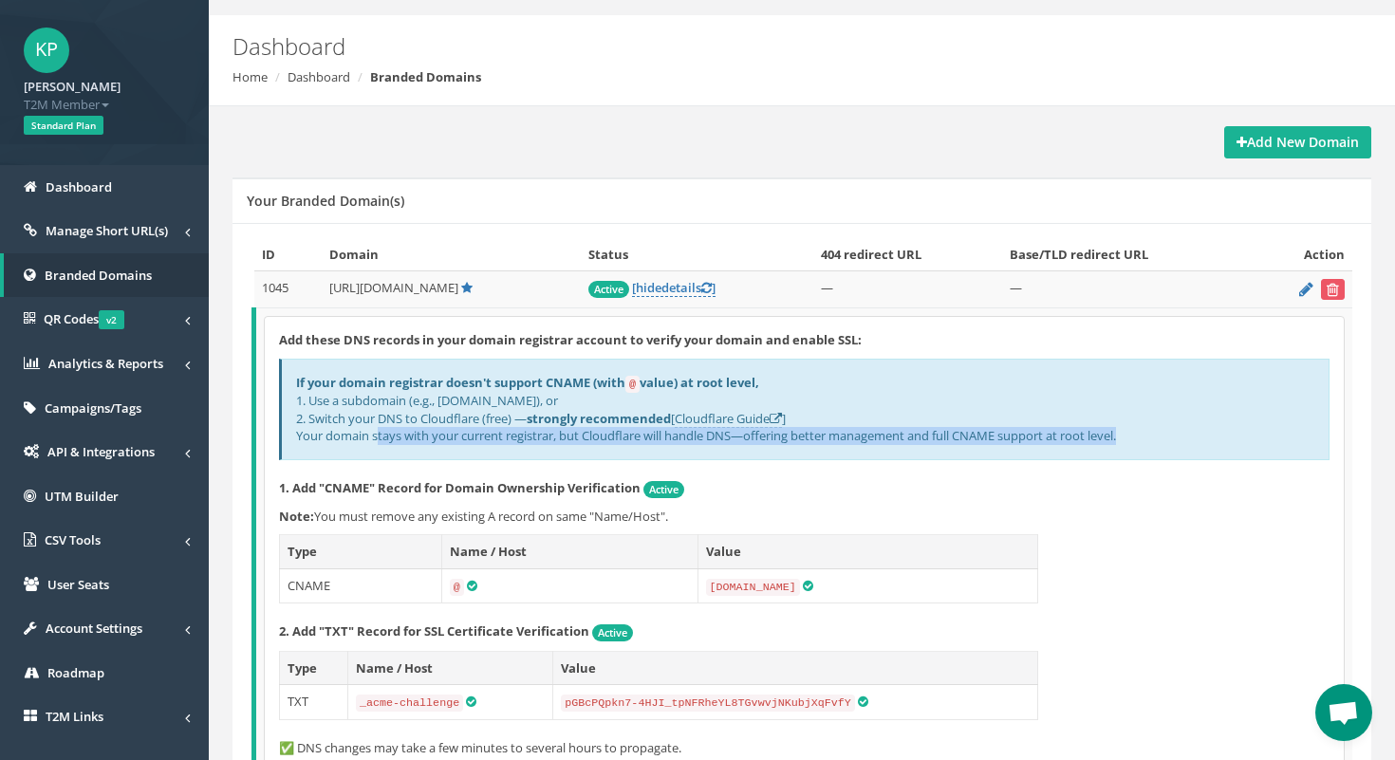
click at [1030, 434] on div "If your domain registrar doesn't support CNAME (with @ value) at root level, 1.…" at bounding box center [804, 410] width 1050 height 102
click at [1098, 434] on div "If your domain registrar doesn't support CNAME (with @ value) at root level, 1.…" at bounding box center [804, 410] width 1050 height 102
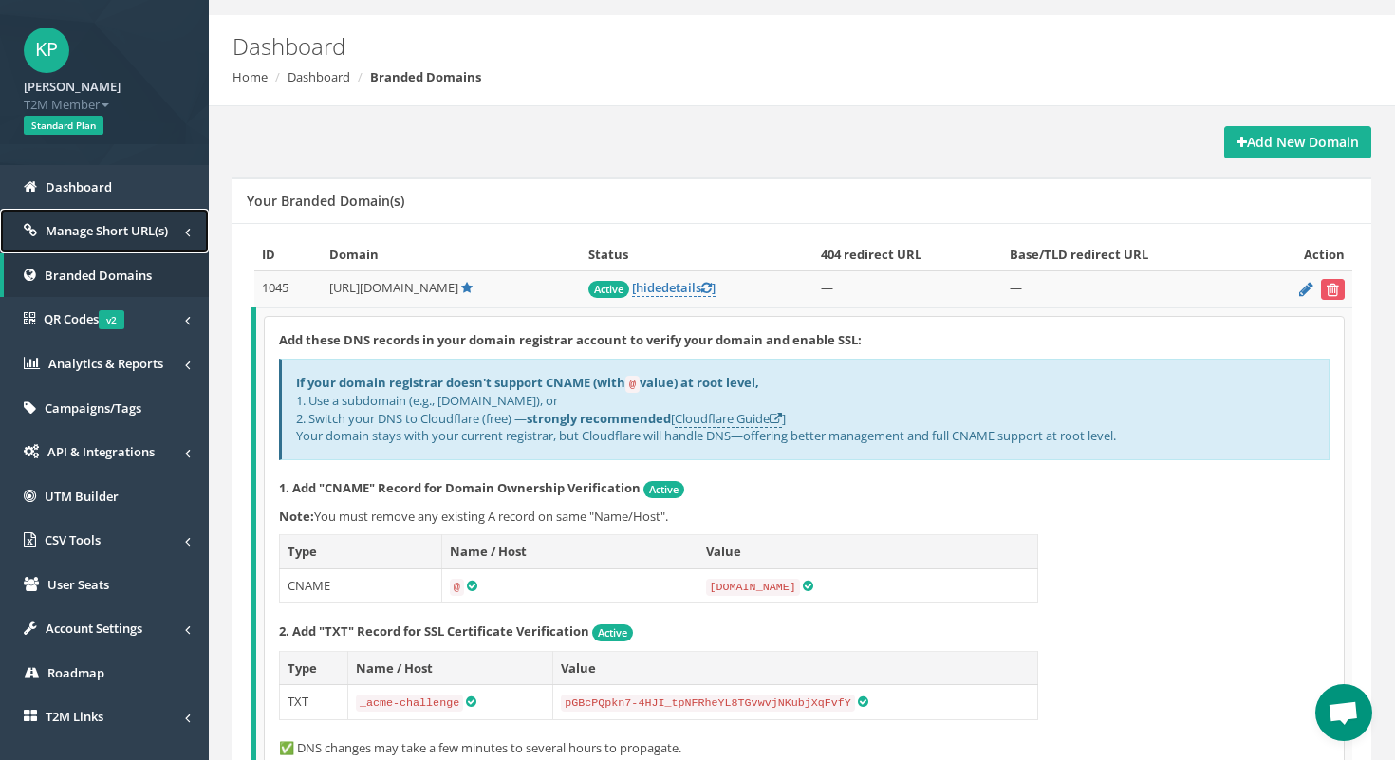
click at [120, 239] on span "Manage Short URL(s)" at bounding box center [107, 230] width 122 height 17
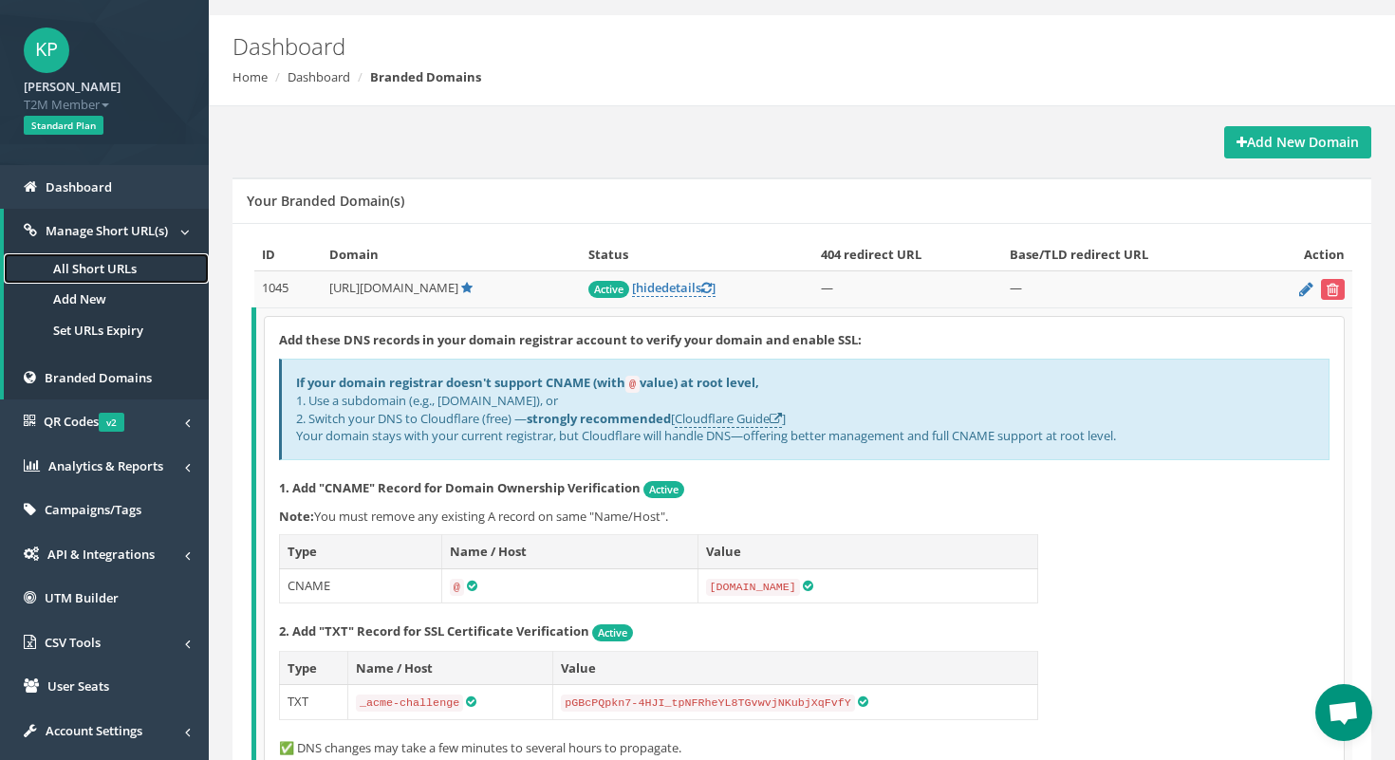
click at [104, 268] on link "All Short URLs" at bounding box center [106, 268] width 205 height 31
